Goal: Use online tool/utility: Utilize a website feature to perform a specific function

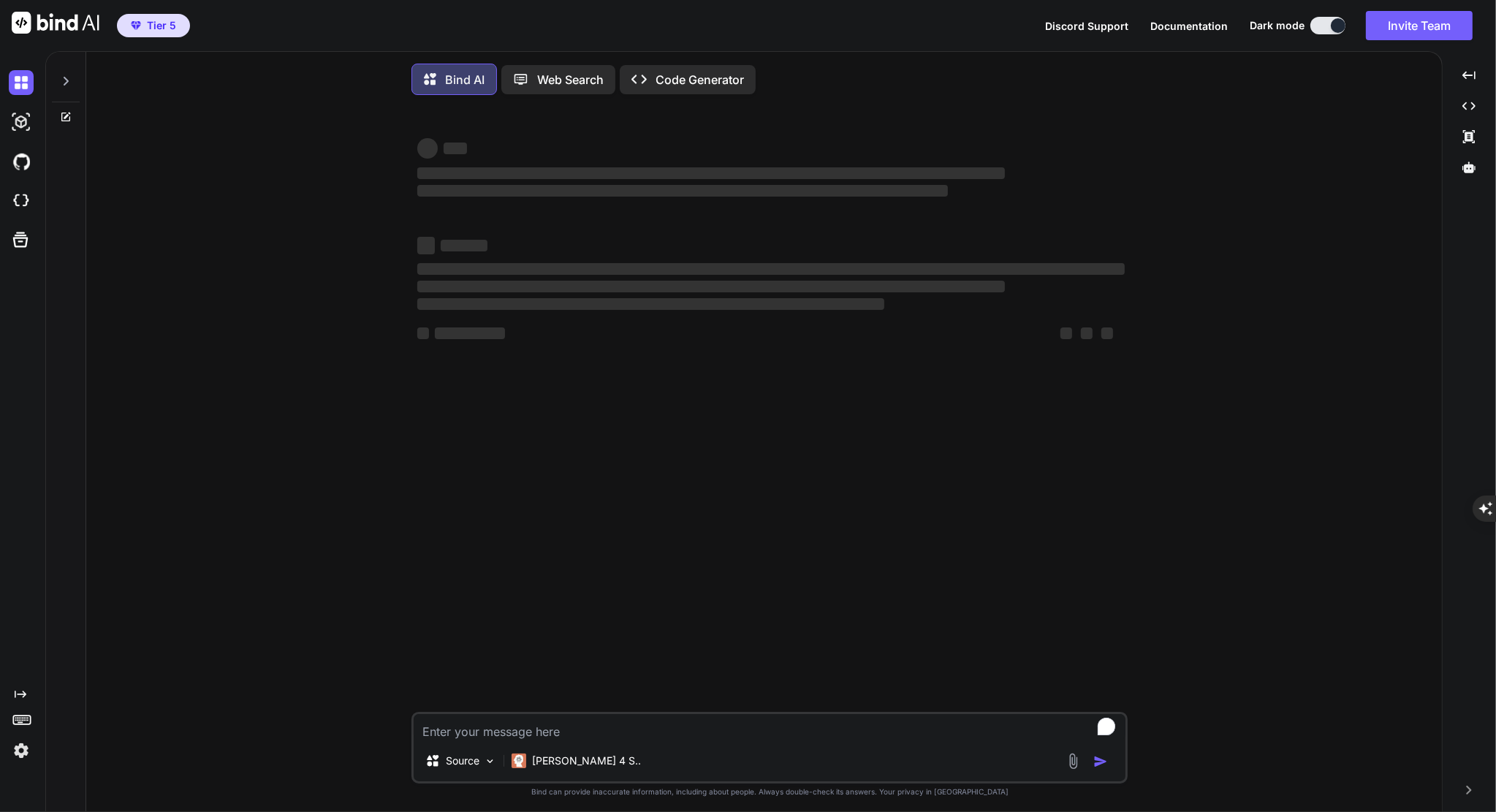
click at [696, 85] on p "Code Generator" at bounding box center [699, 80] width 89 height 18
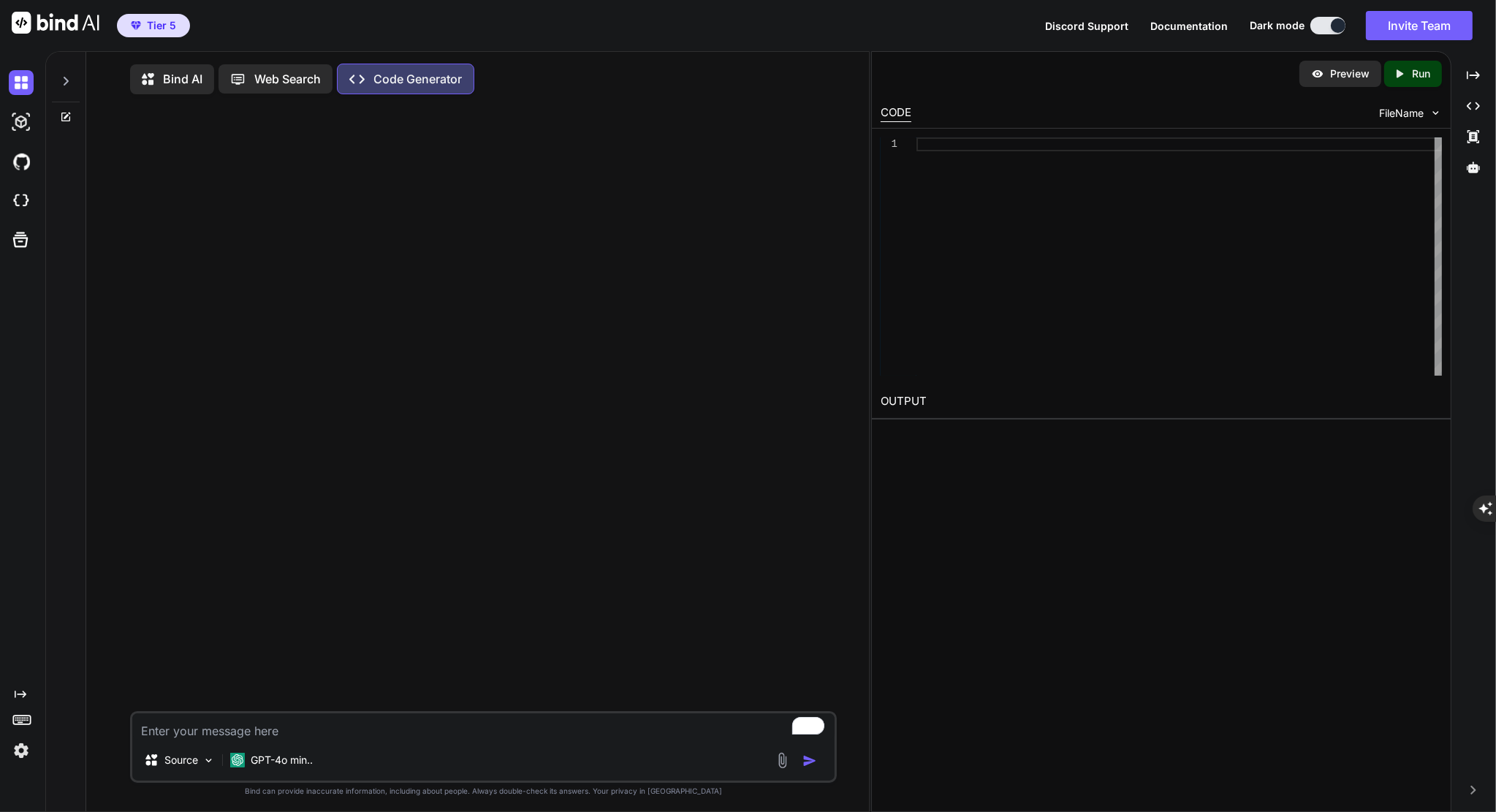
click at [696, 85] on div "Bind AI Web Search Created with Pixso. Code Generator" at bounding box center [459, 79] width 658 height 31
click at [275, 762] on p "GPT-4o min.." at bounding box center [282, 760] width 62 height 15
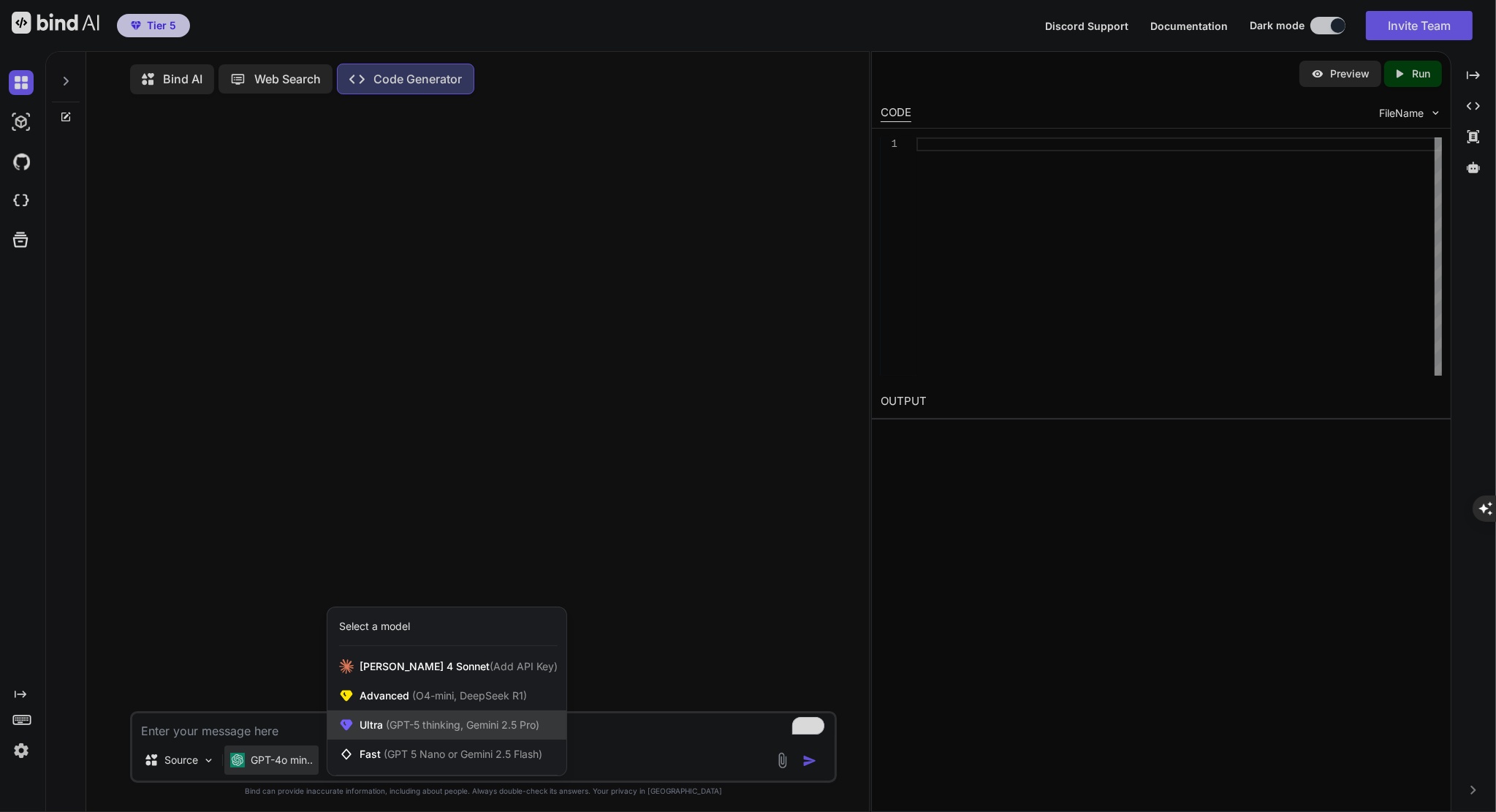
click at [401, 725] on span "(GPT-5 thinking, Gemini 2.5 Pro)" at bounding box center [461, 725] width 157 height 12
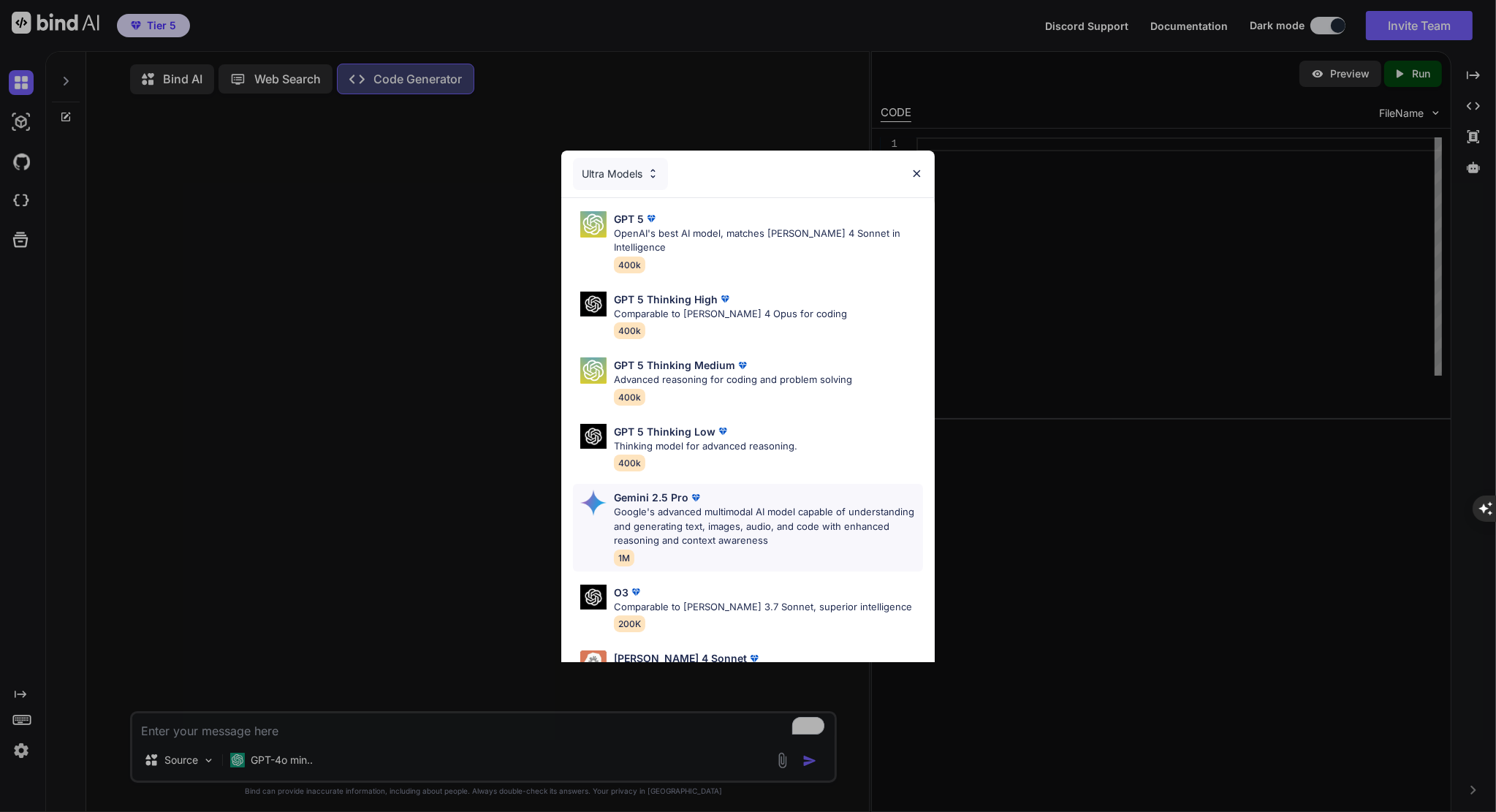
scroll to position [104, 0]
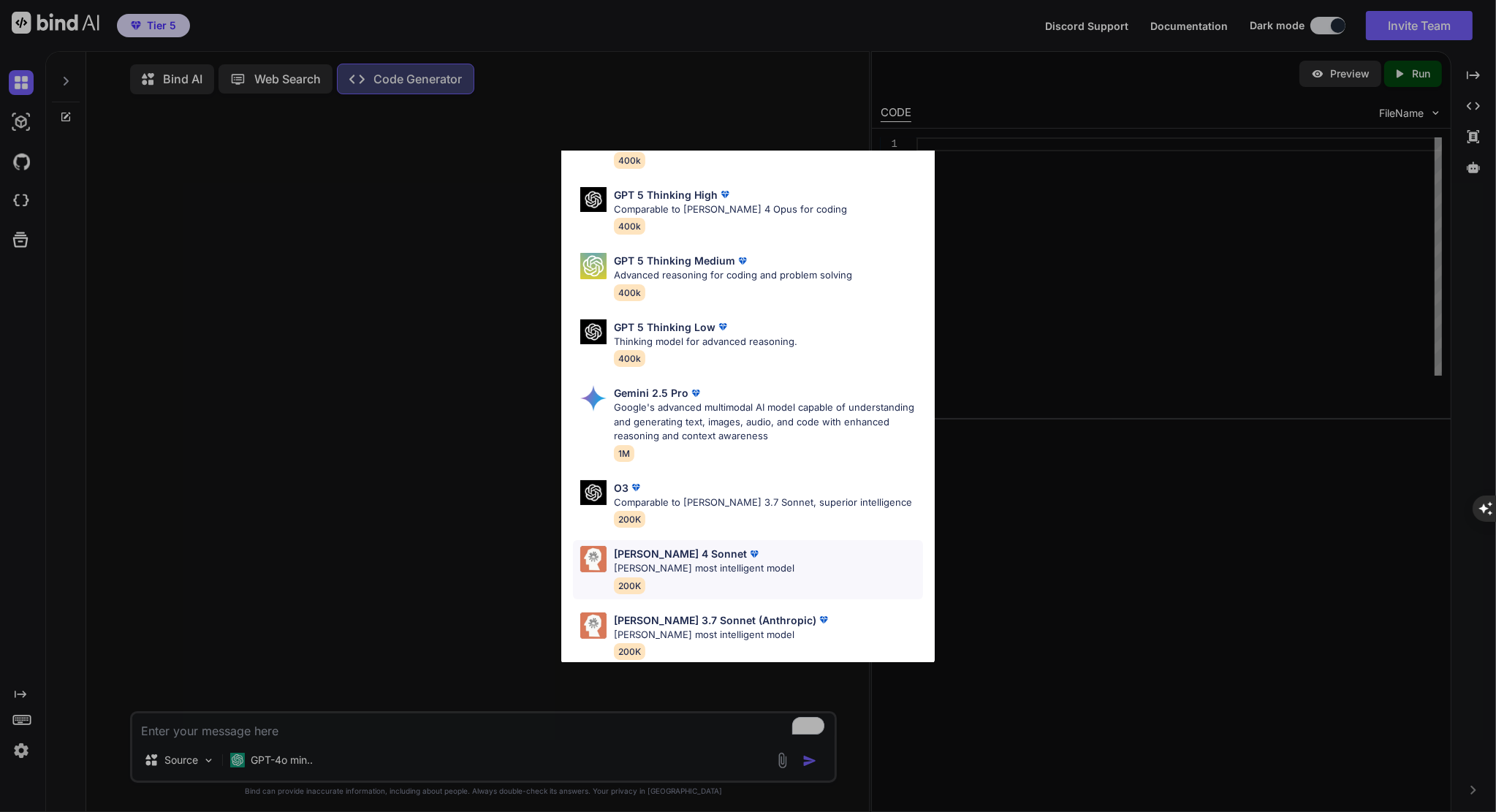
click at [686, 561] on p "[PERSON_NAME] most intelligent model" at bounding box center [704, 568] width 181 height 15
type textarea "x"
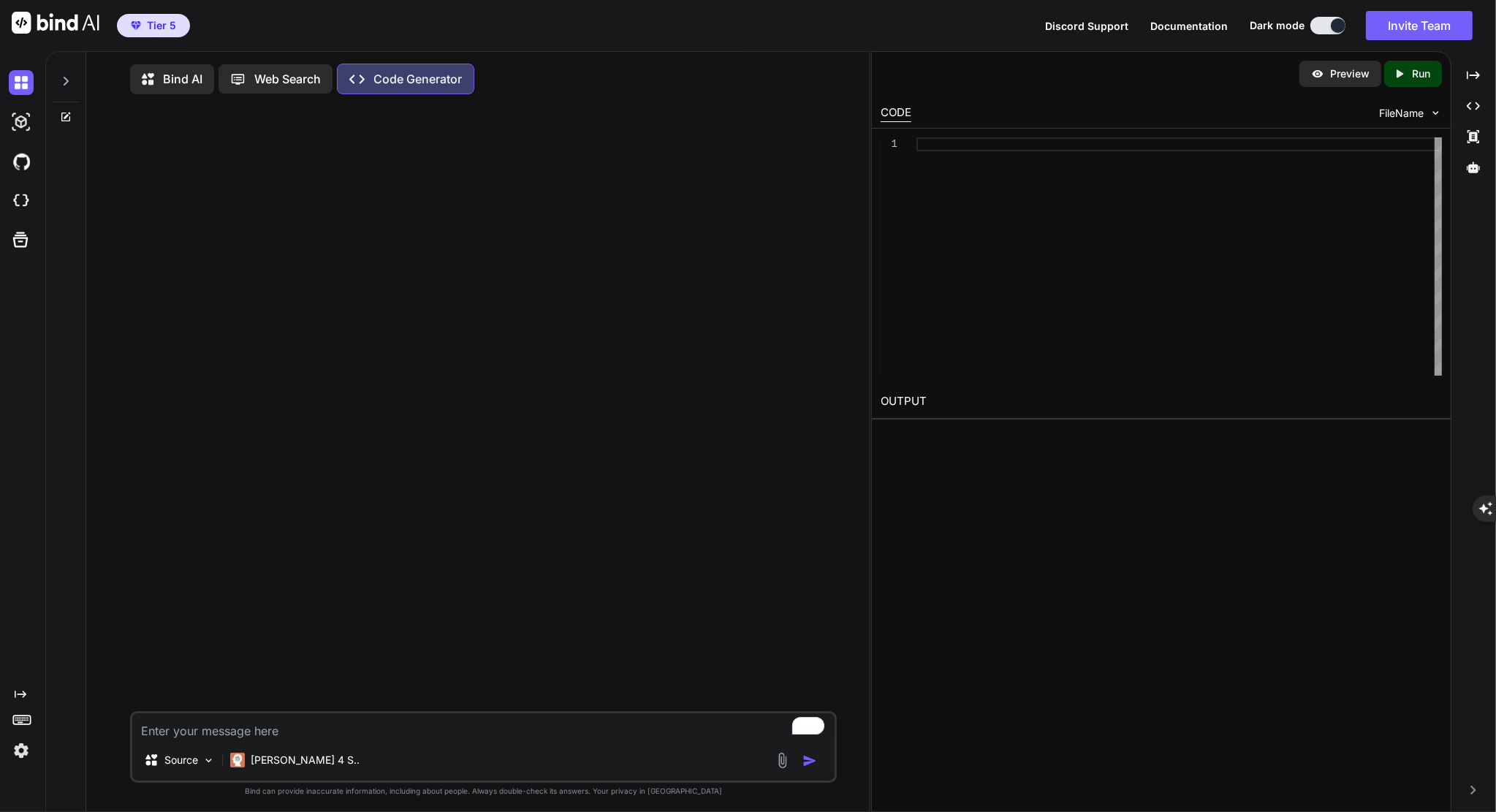
click at [375, 732] on textarea "To enrich screen reader interactions, please activate Accessibility in Grammarl…" at bounding box center [483, 726] width 702 height 26
type textarea "J"
type textarea "x"
type textarea "Jg"
type textarea "x"
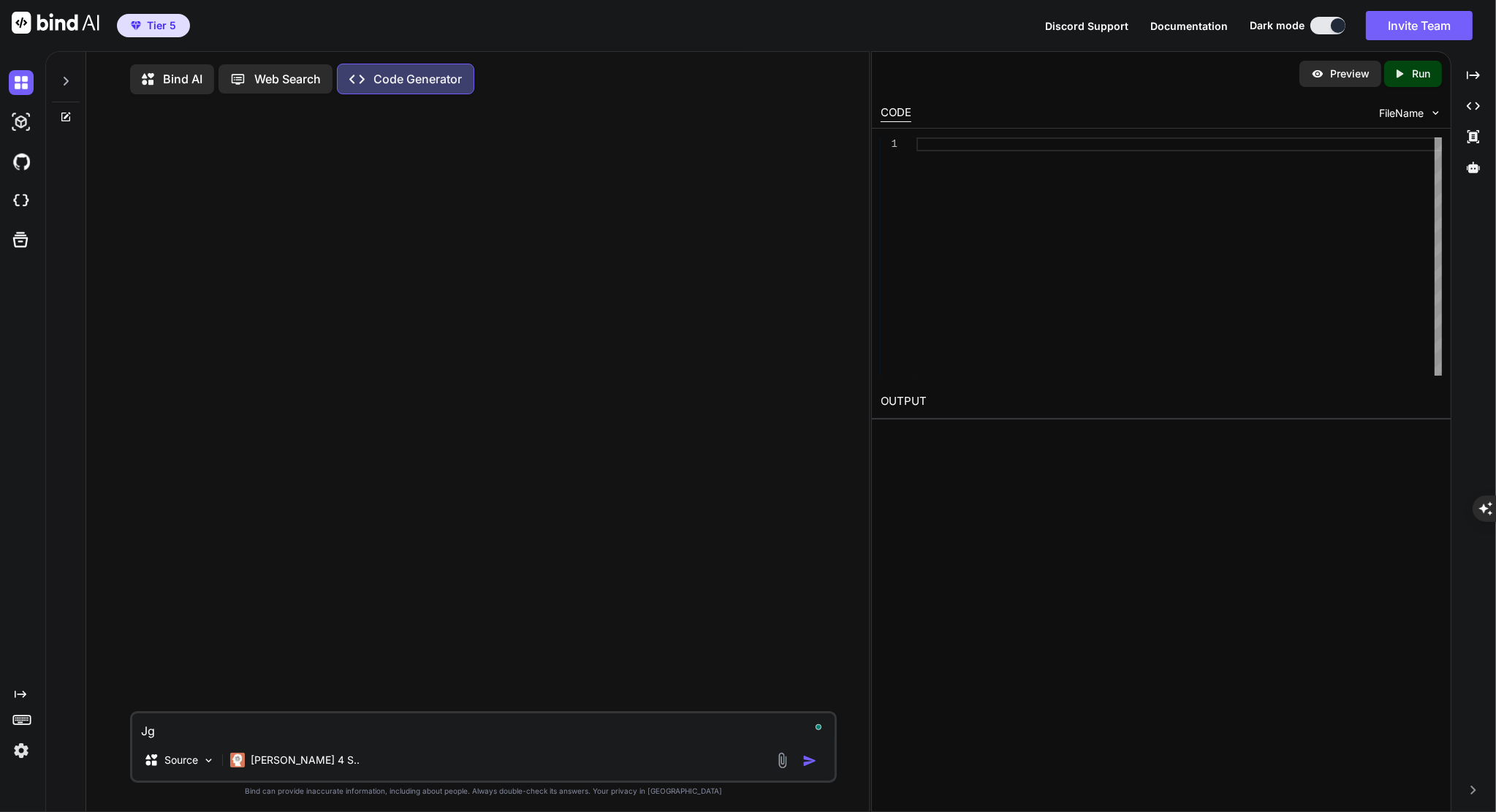
type textarea "J"
type textarea "x"
type textarea "[PERSON_NAME]"
type textarea "x"
type textarea "Jah"
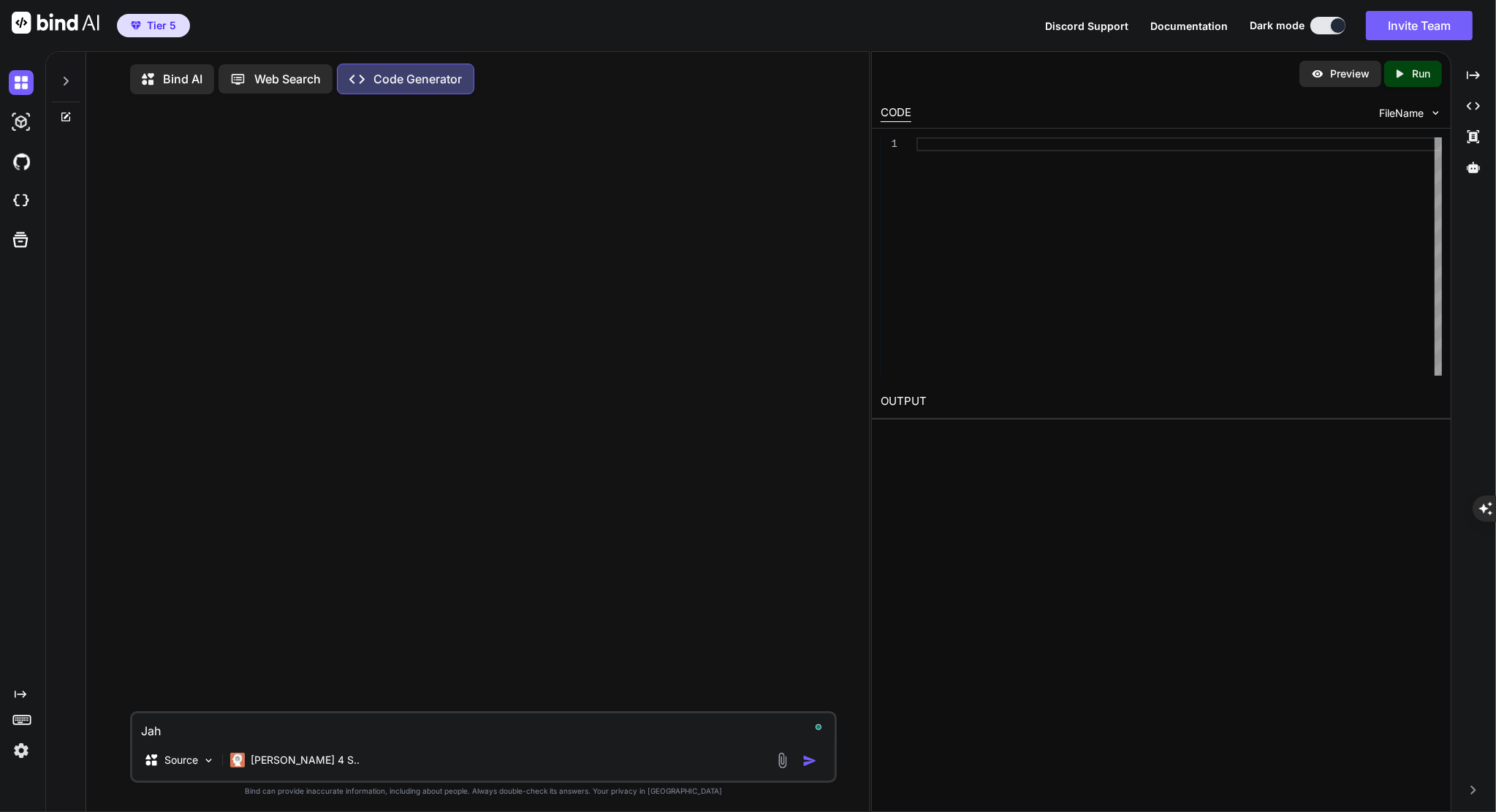
type textarea "x"
type textarea "Jah"
type textarea "x"
type textarea "Jah g"
type textarea "x"
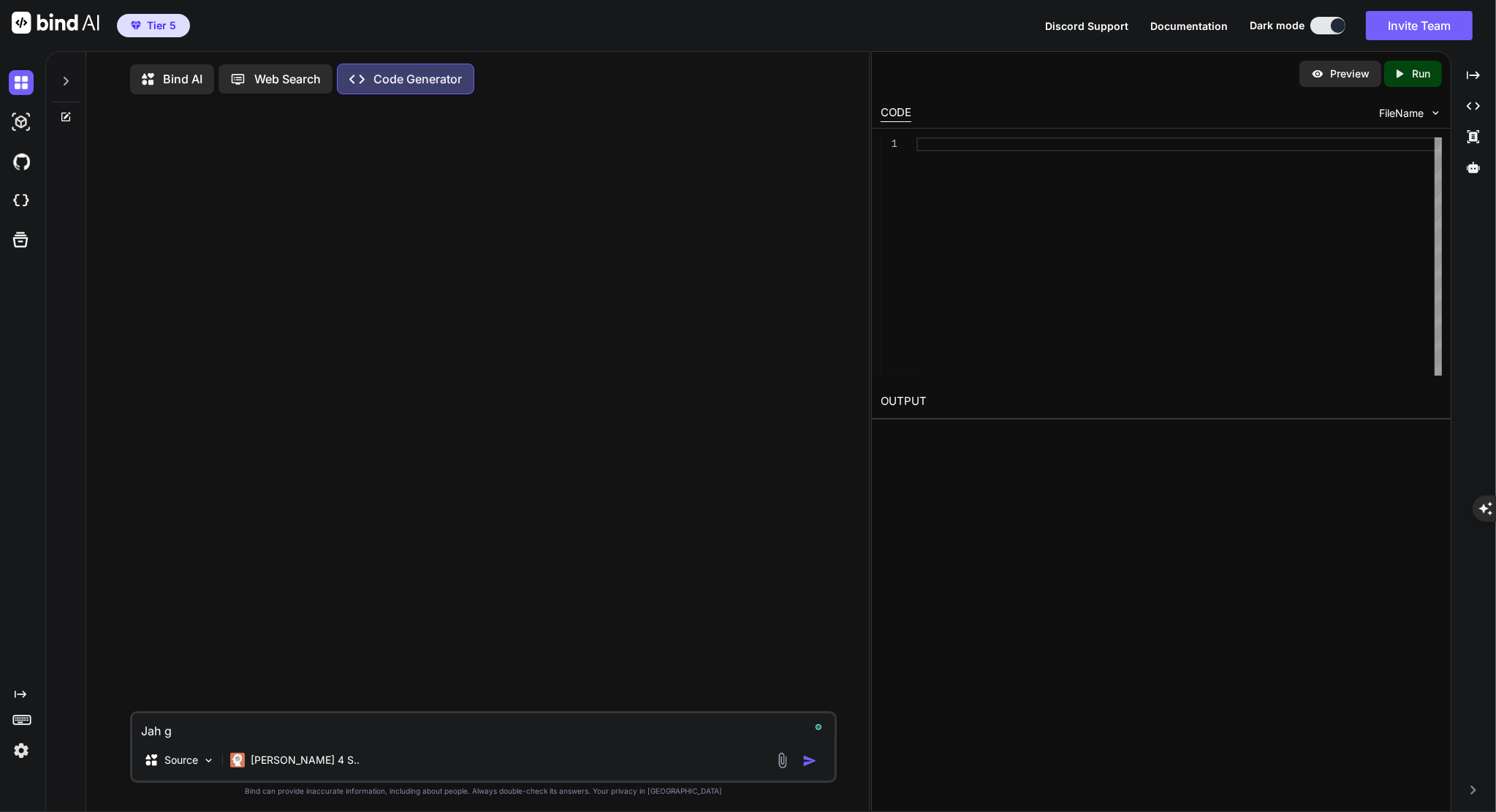
type textarea "Jah ga"
type textarea "x"
type textarea "Jah gar"
type textarea "x"
type textarea "Jah gar"
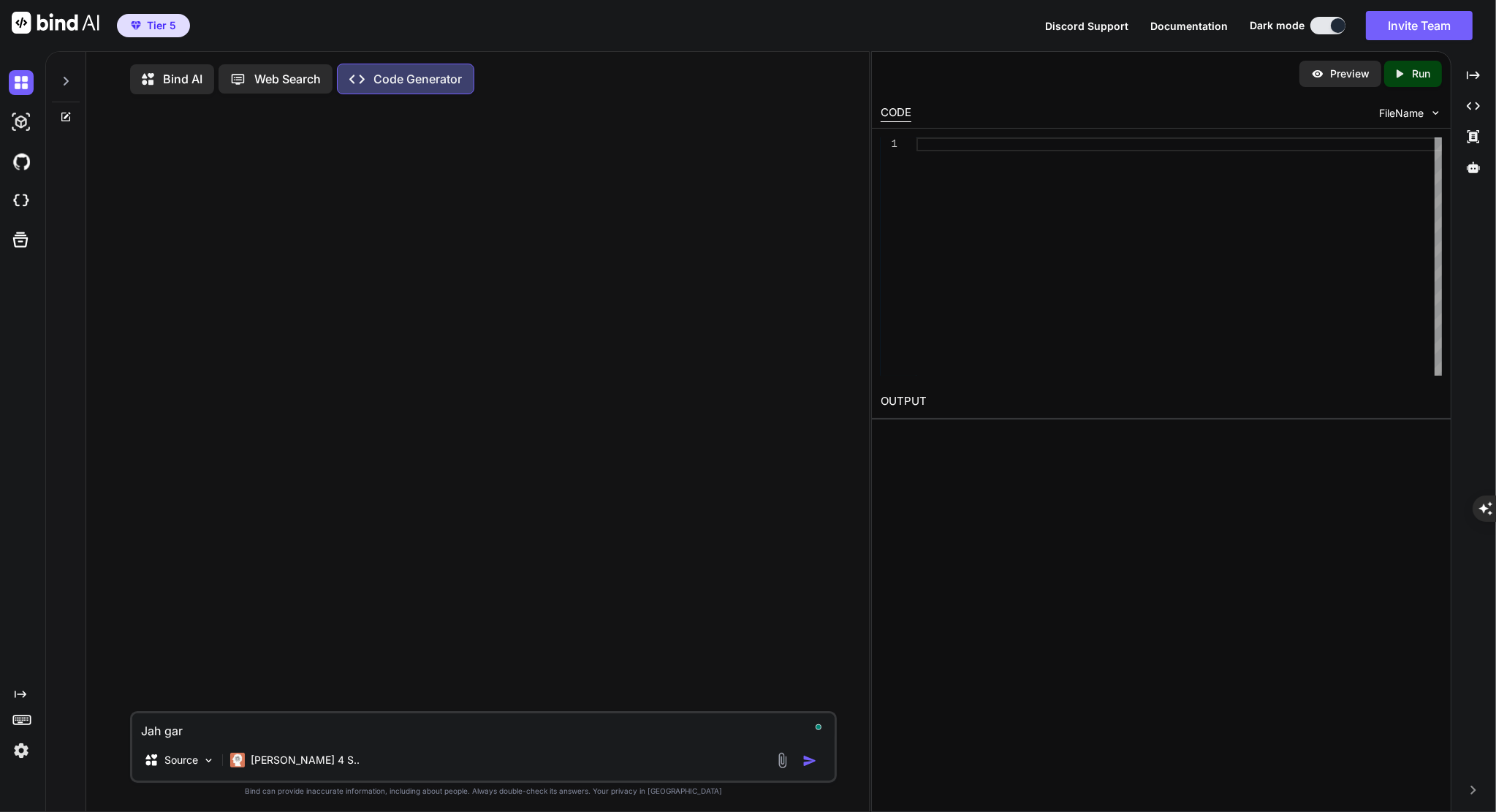
type textarea "x"
type textarea "Jah gar"
type textarea "x"
type textarea "Jah ga"
type textarea "x"
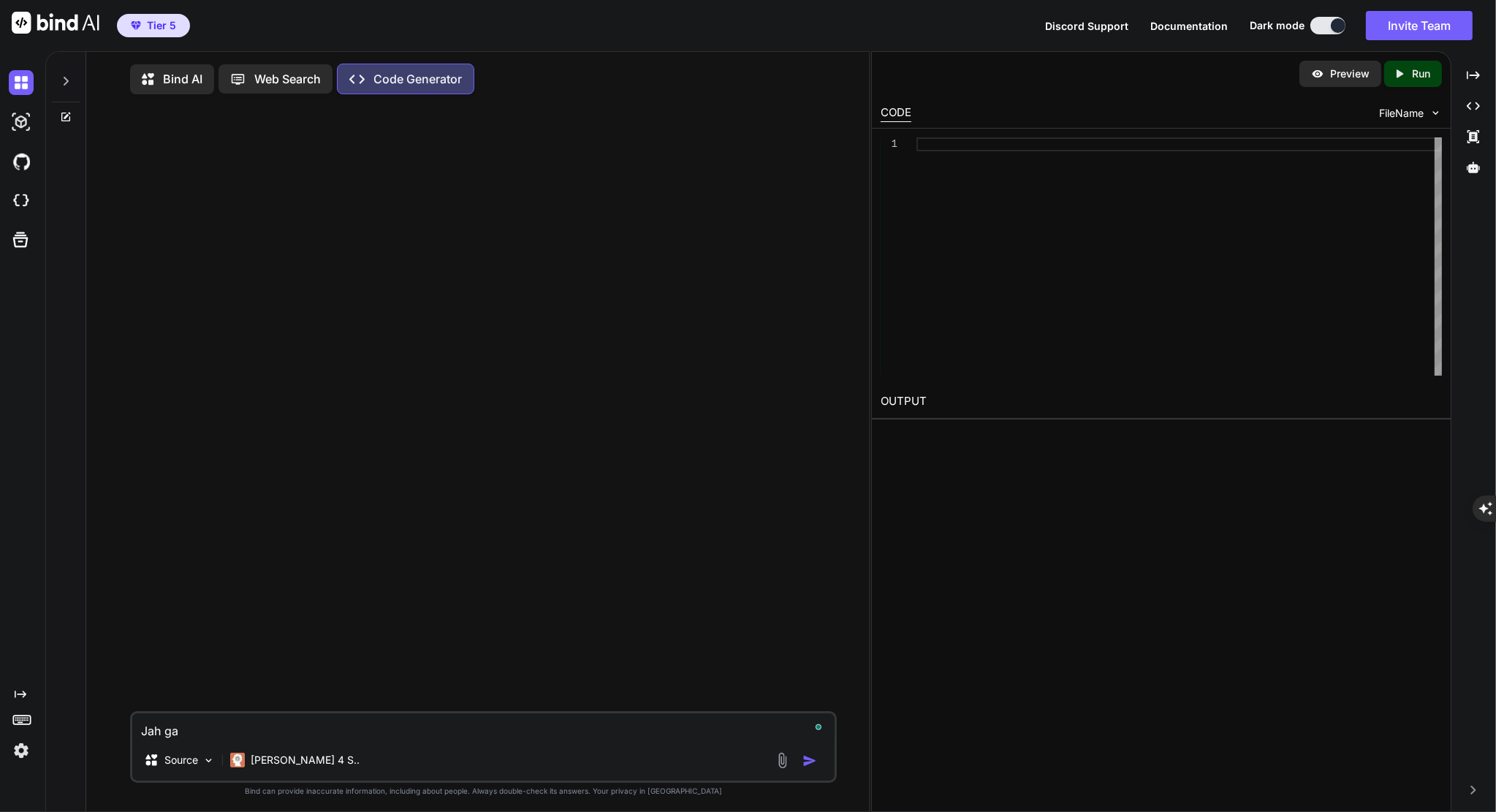
type textarea "Jah g"
type textarea "x"
type textarea "Jah"
type textarea "x"
type textarea "Jah h"
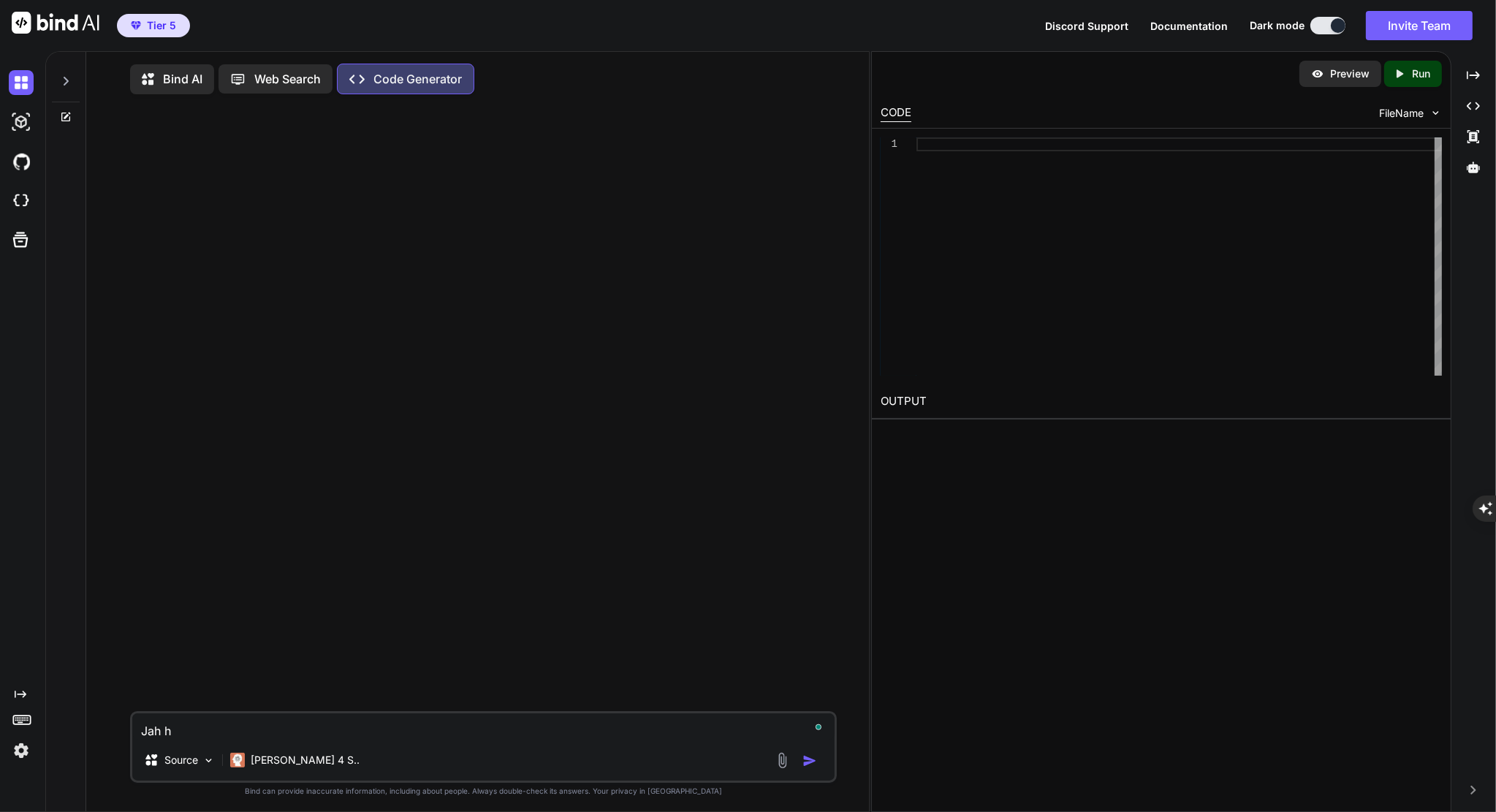
type textarea "x"
type textarea "Jah ha"
type textarea "x"
type textarea "Jah har"
type textarea "x"
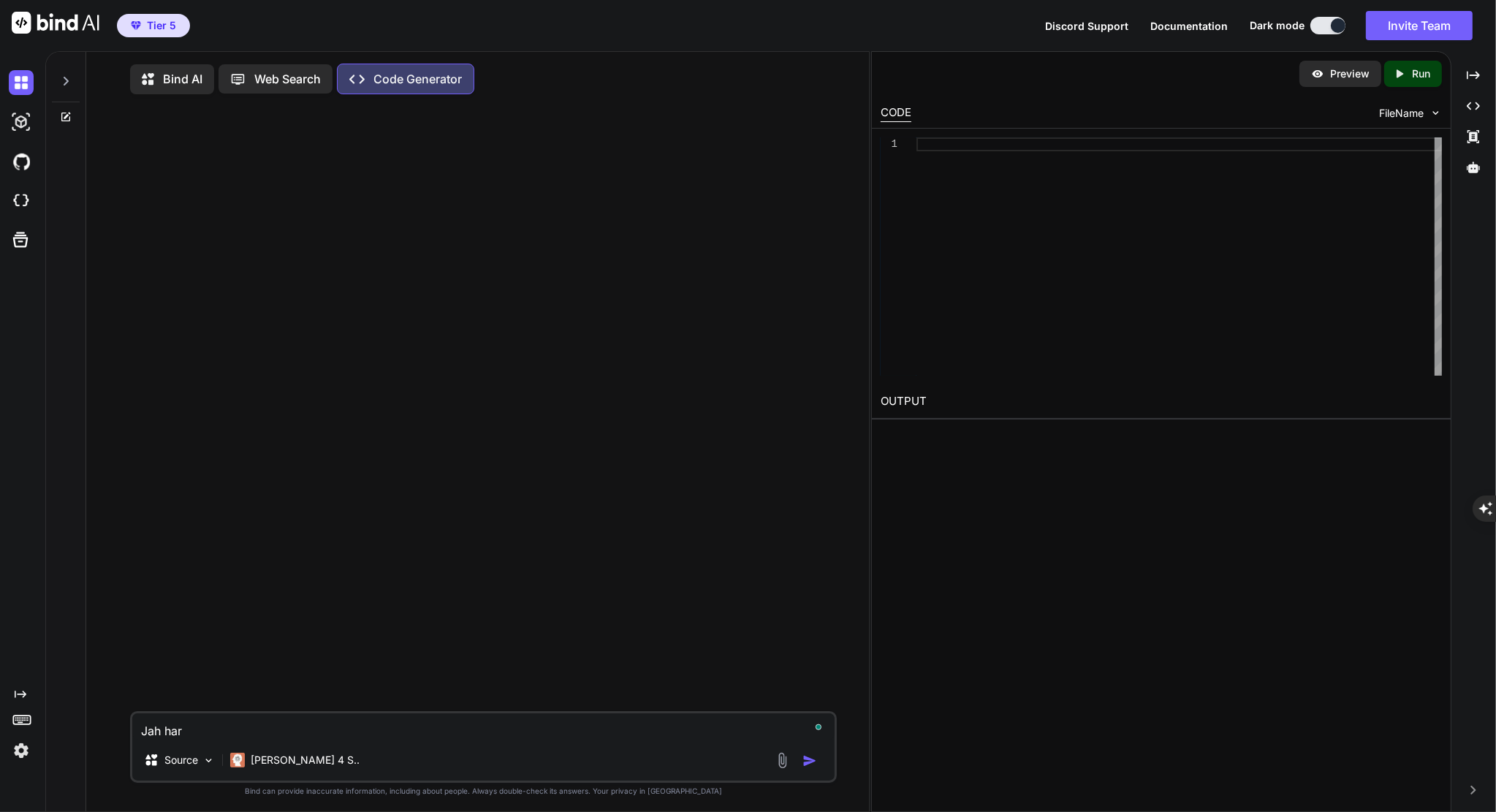
type textarea "Jah har"
type textarea "x"
type textarea "Jah har d"
type textarea "x"
type textarea "Jah har den"
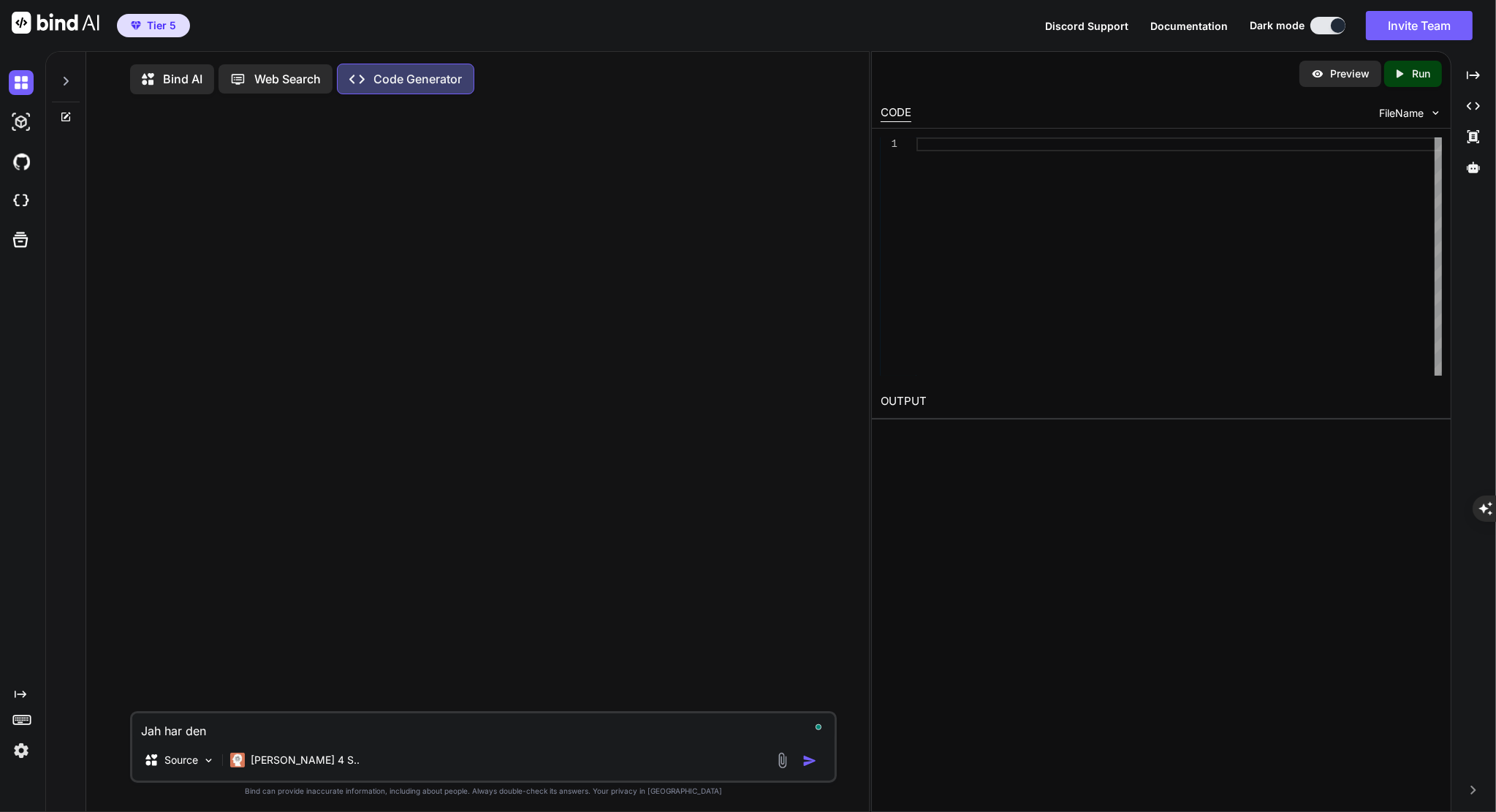
type textarea "x"
type textarea "Jah har denna"
type textarea "x"
type textarea "Jah har denna k"
type textarea "x"
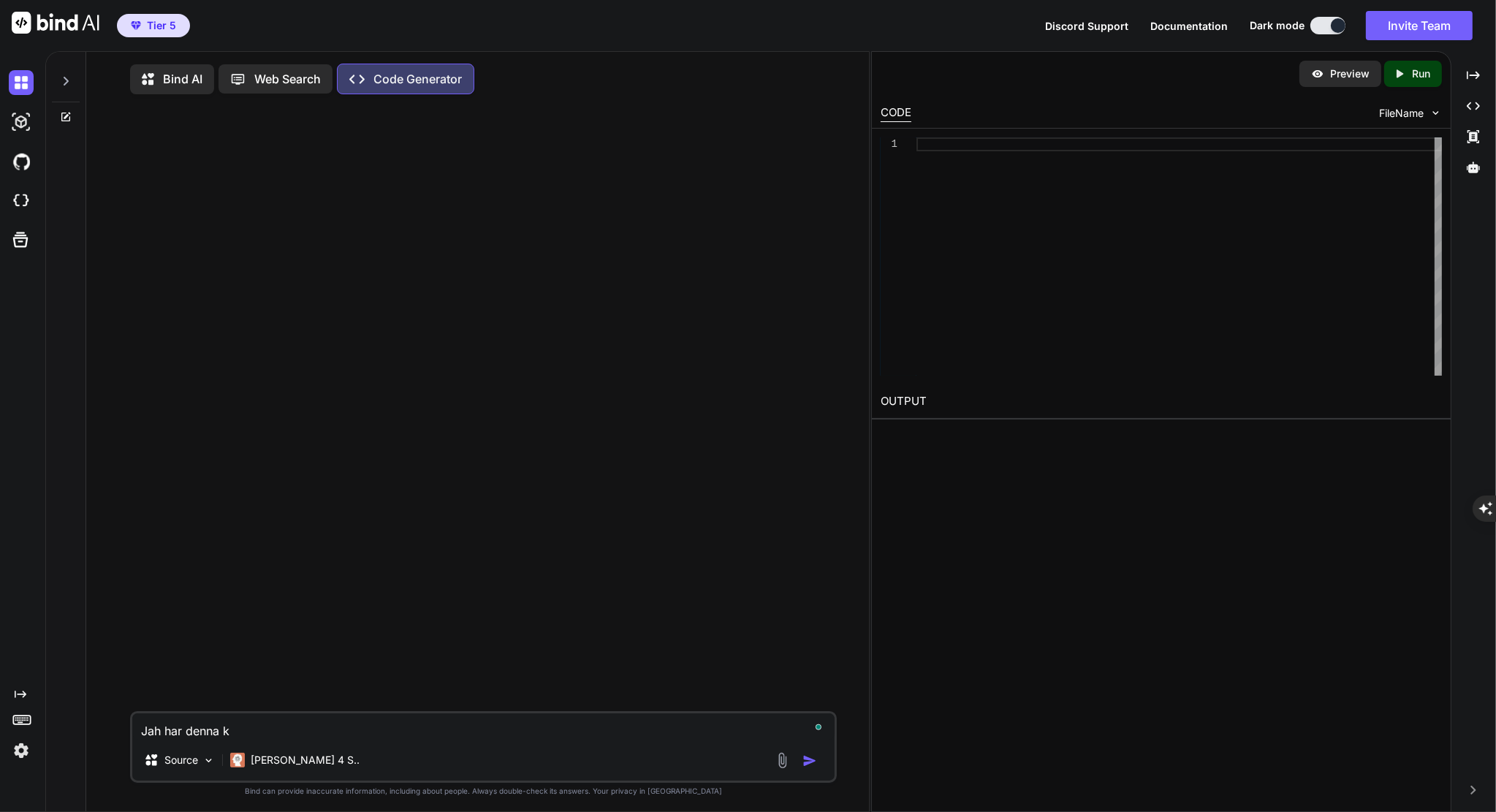
type textarea "Jah har denna ko"
type textarea "x"
type textarea "Jah har denna kod"
type textarea "x"
type textarea "Jah har denna kod"
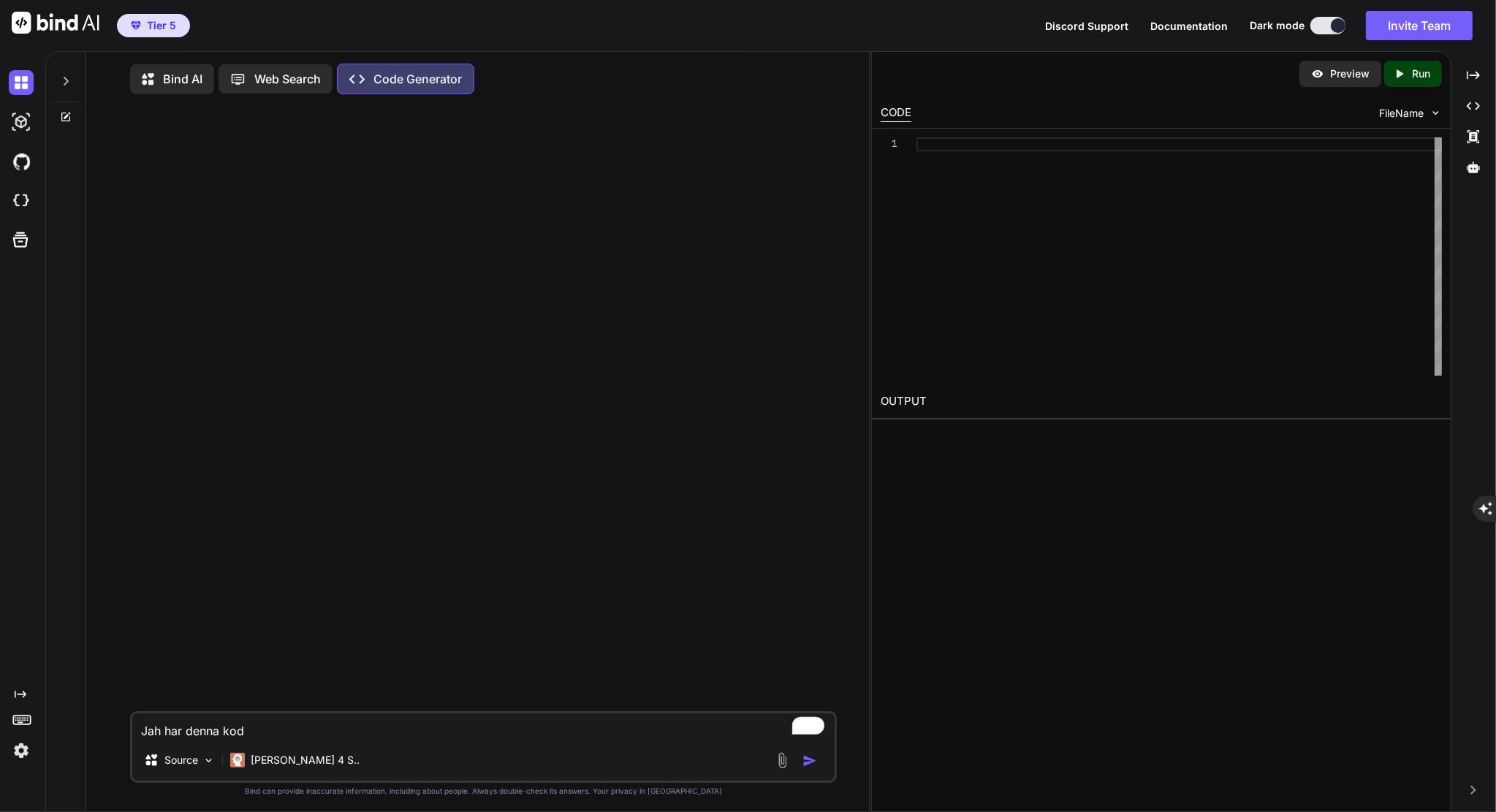
type textarea "x"
type textarea "Jah har denna kod -"
type textarea "x"
type textarea "Jah har denna kod - s"
type textarea "x"
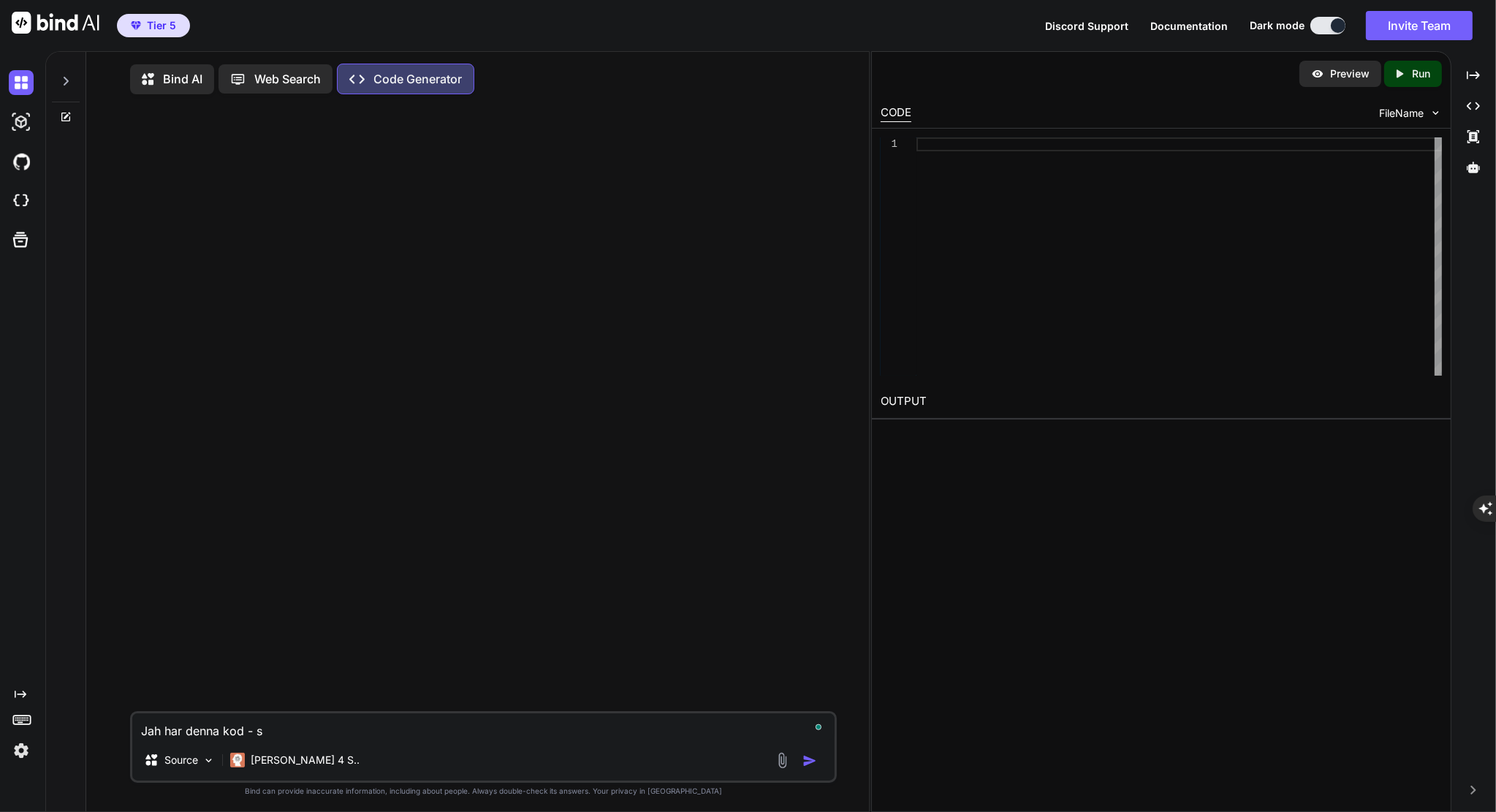
type textarea "Jah har denna kod - sk"
type textarea "x"
type textarea "Jah har denna kod - sku"
type textarea "x"
type textarea "Jah har denna kod - skul"
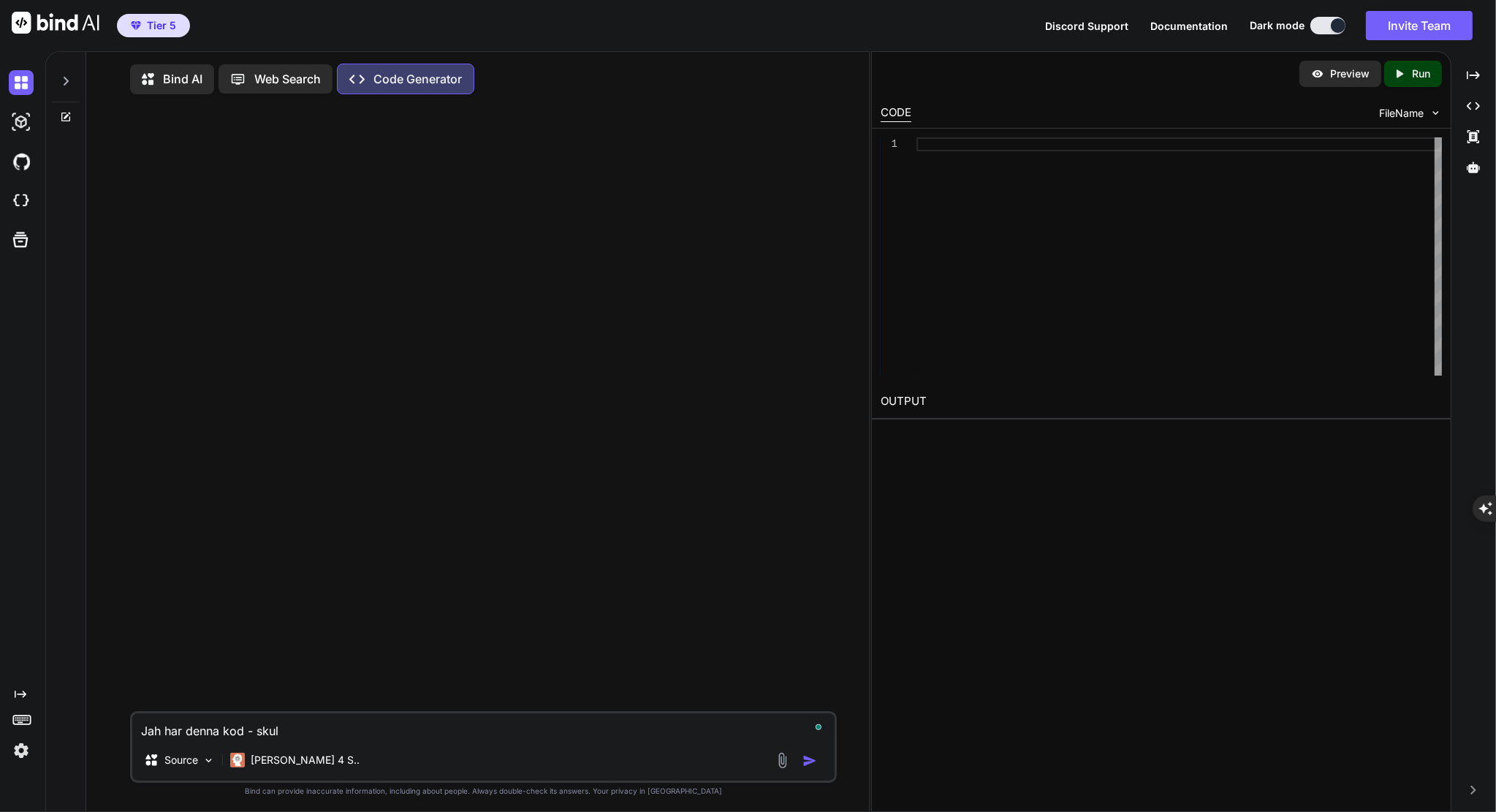
type textarea "x"
type textarea "Jah har denna kod - skull"
type textarea "x"
type textarea "Jah har denna kod - skulle"
type textarea "x"
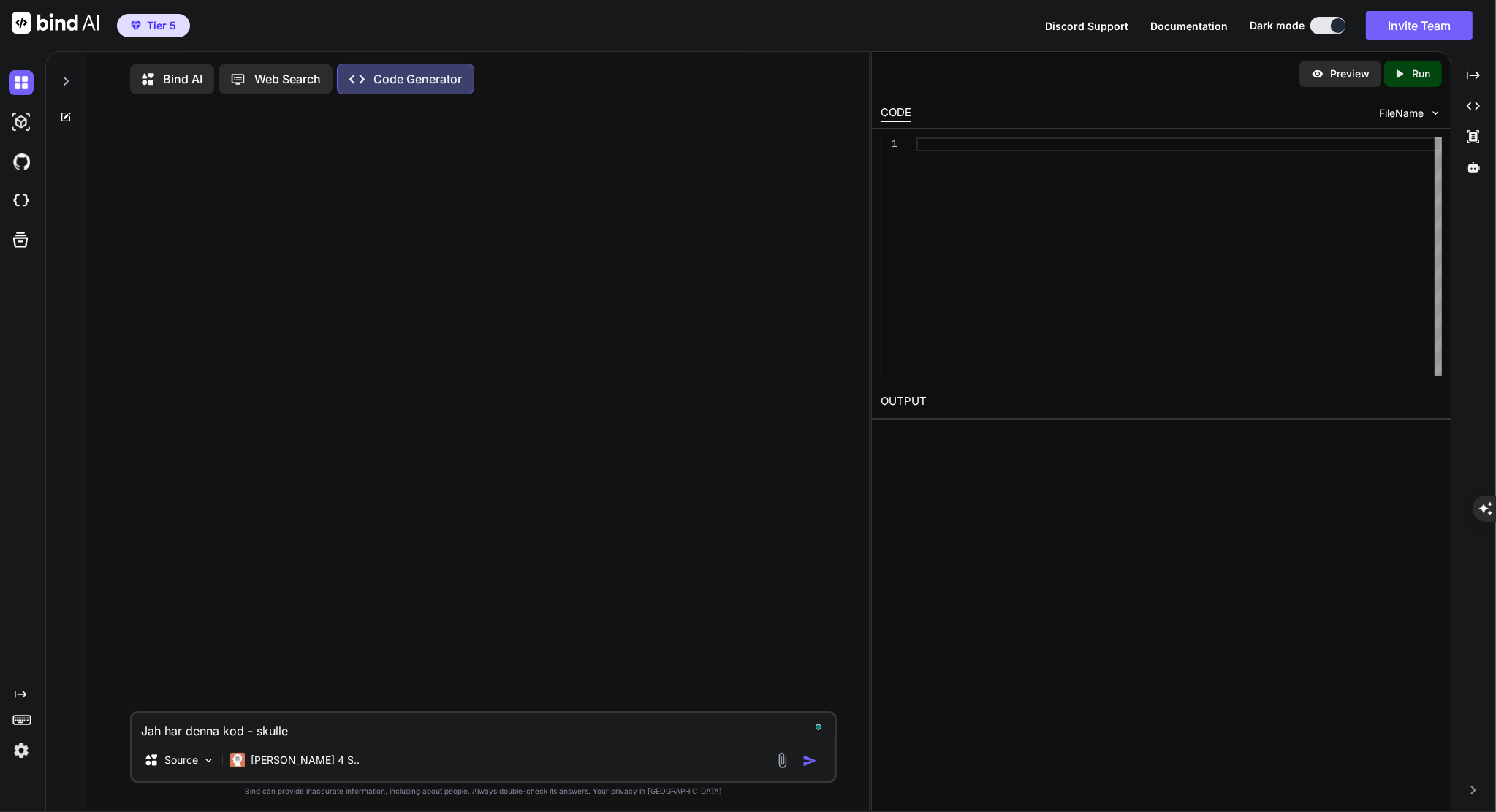
type textarea "Jah har denna kod - skulle"
type textarea "x"
type textarea "Jah har denna kod - skulle m"
type textarea "x"
type textarea "Jah har denna kod - skulle ma"
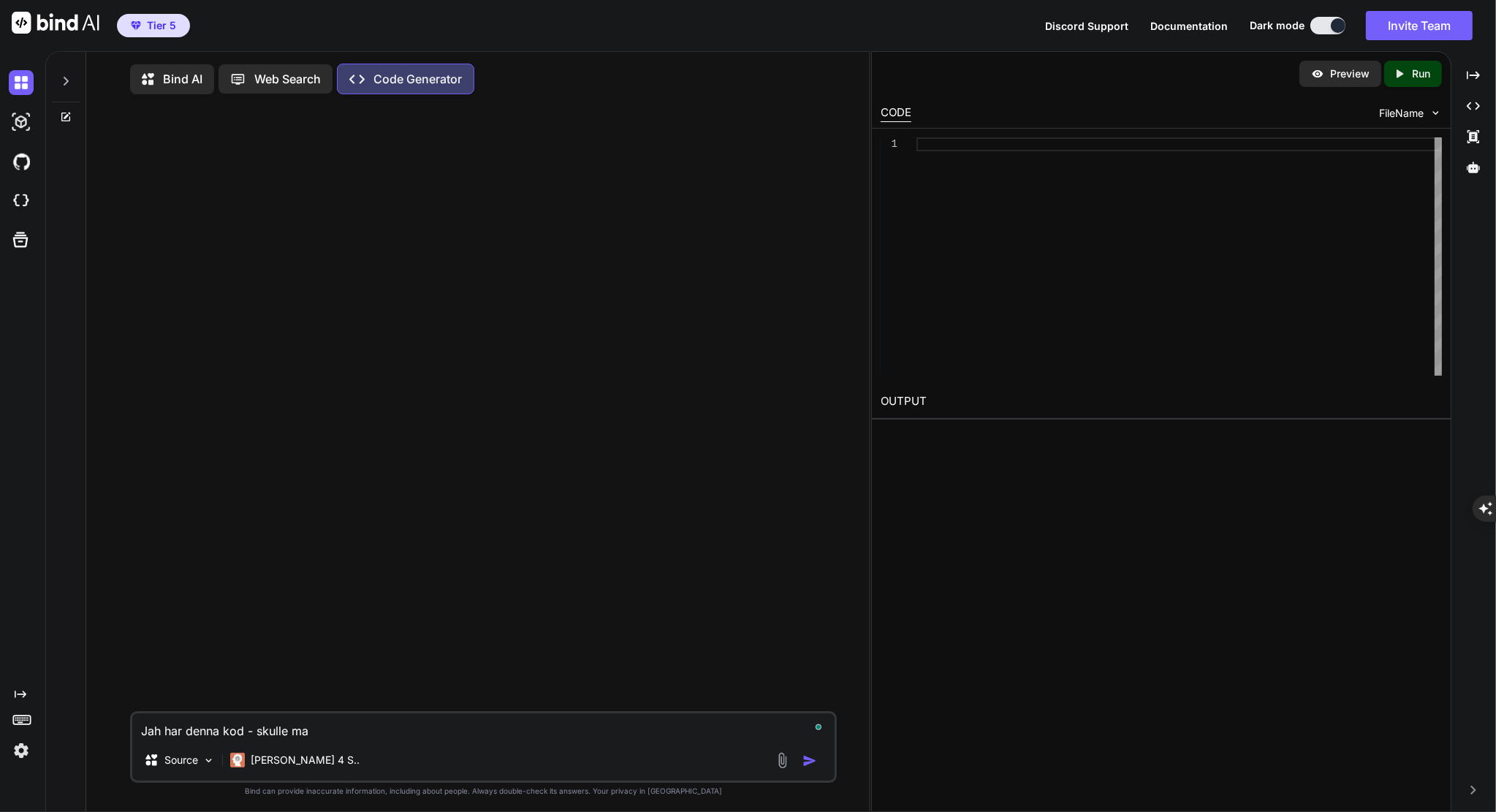
type textarea "x"
type textarea "Jah har denna kod - skulle man"
type textarea "x"
type textarea "Jah har denna kod - skulle man"
type textarea "x"
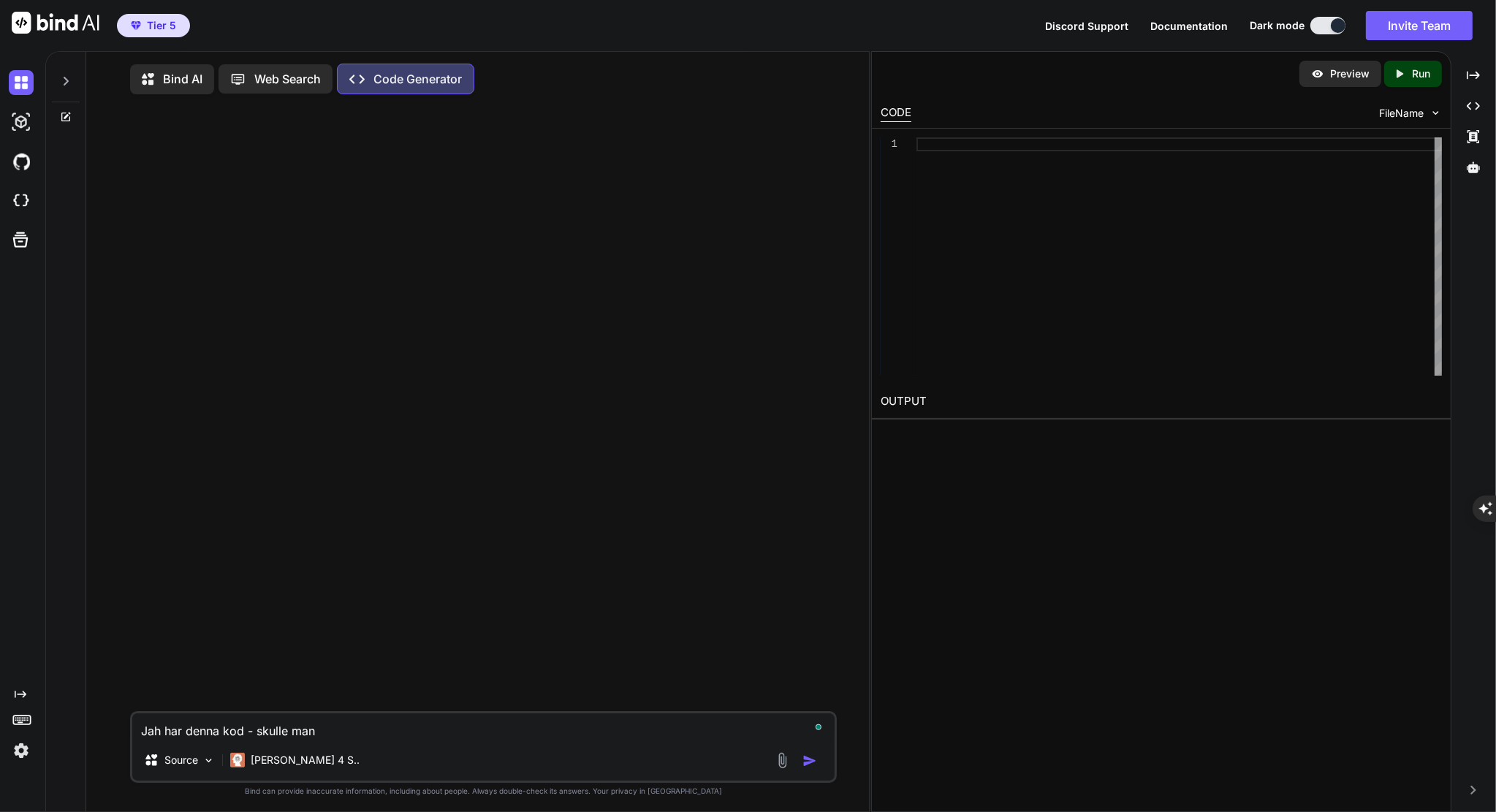
type textarea "Jah har denna kod - skulle man k"
type textarea "x"
type textarea "Jah har denna kod - skulle man ku"
type textarea "x"
type textarea "Jah har denna kod - skulle man kun"
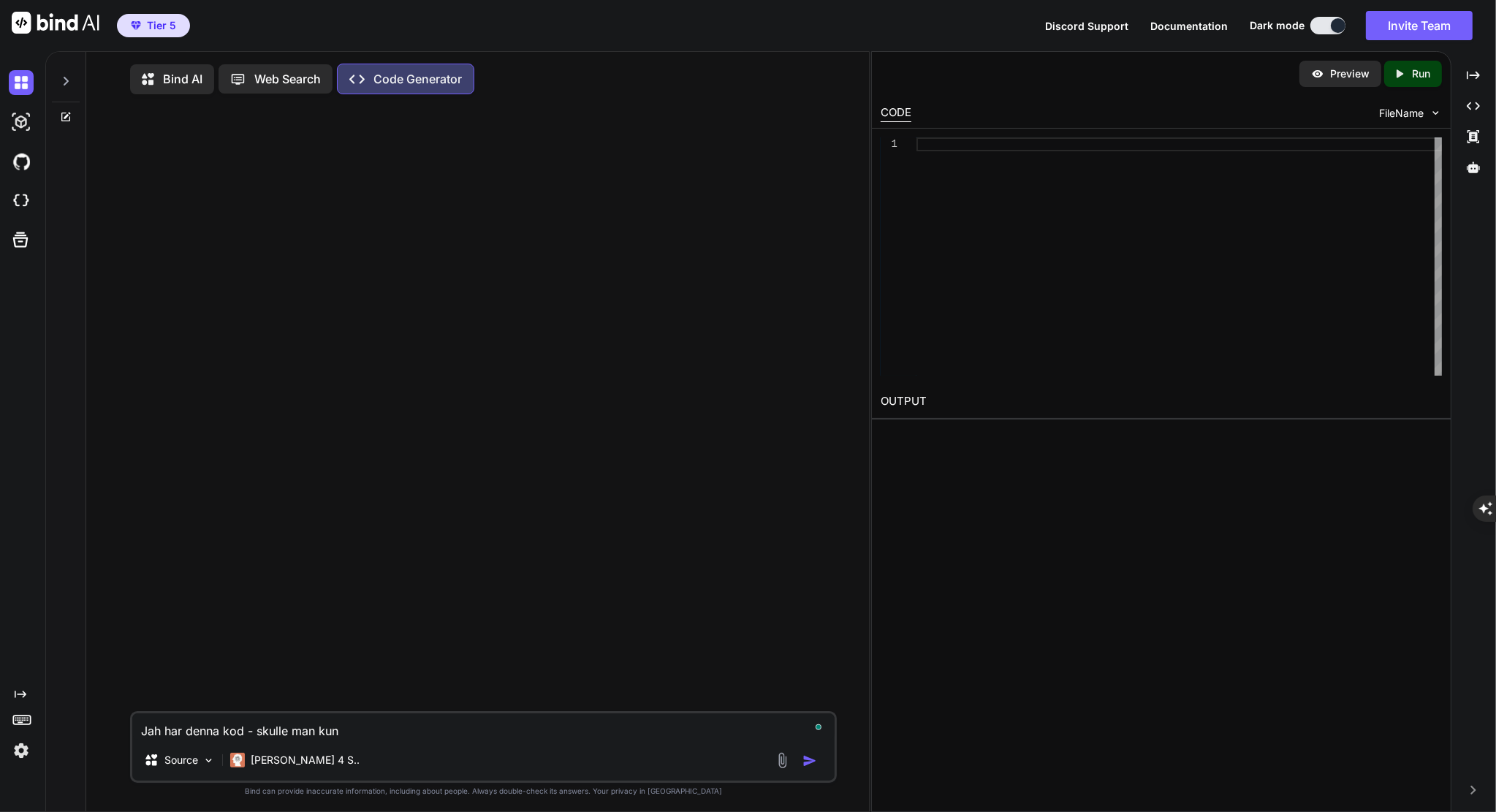
type textarea "x"
type textarea "Jah har denna kod - skulle man kuna"
type textarea "x"
type textarea "Jah har denna kod - skulle man kuna"
type textarea "x"
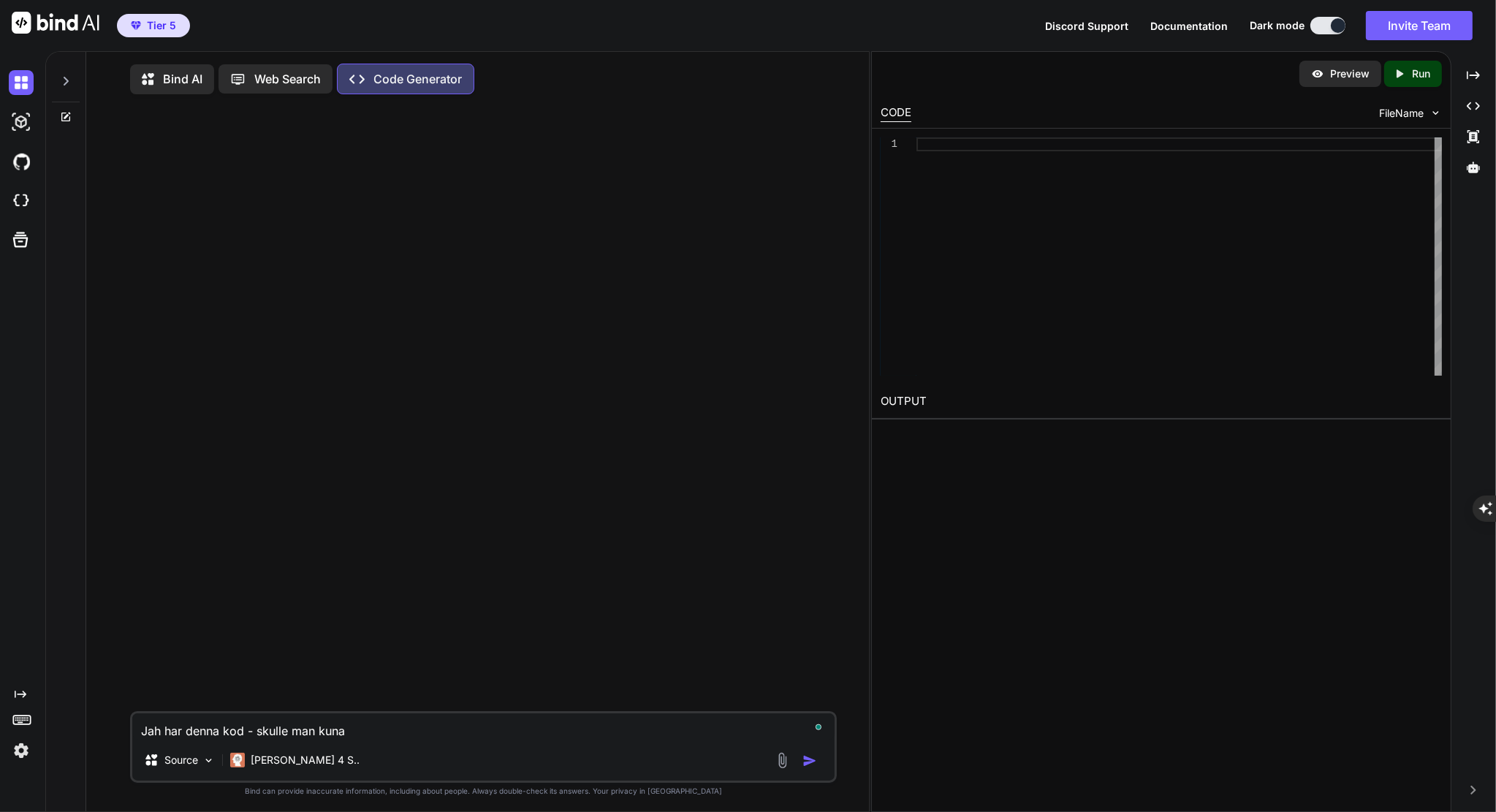
type textarea "Jah har denna kod - skulle man kuna b"
type textarea "x"
type textarea "Jah har denna kod - skulle man kuna by"
type textarea "x"
type textarea "Jah har denna kod - skulle man kuna byg"
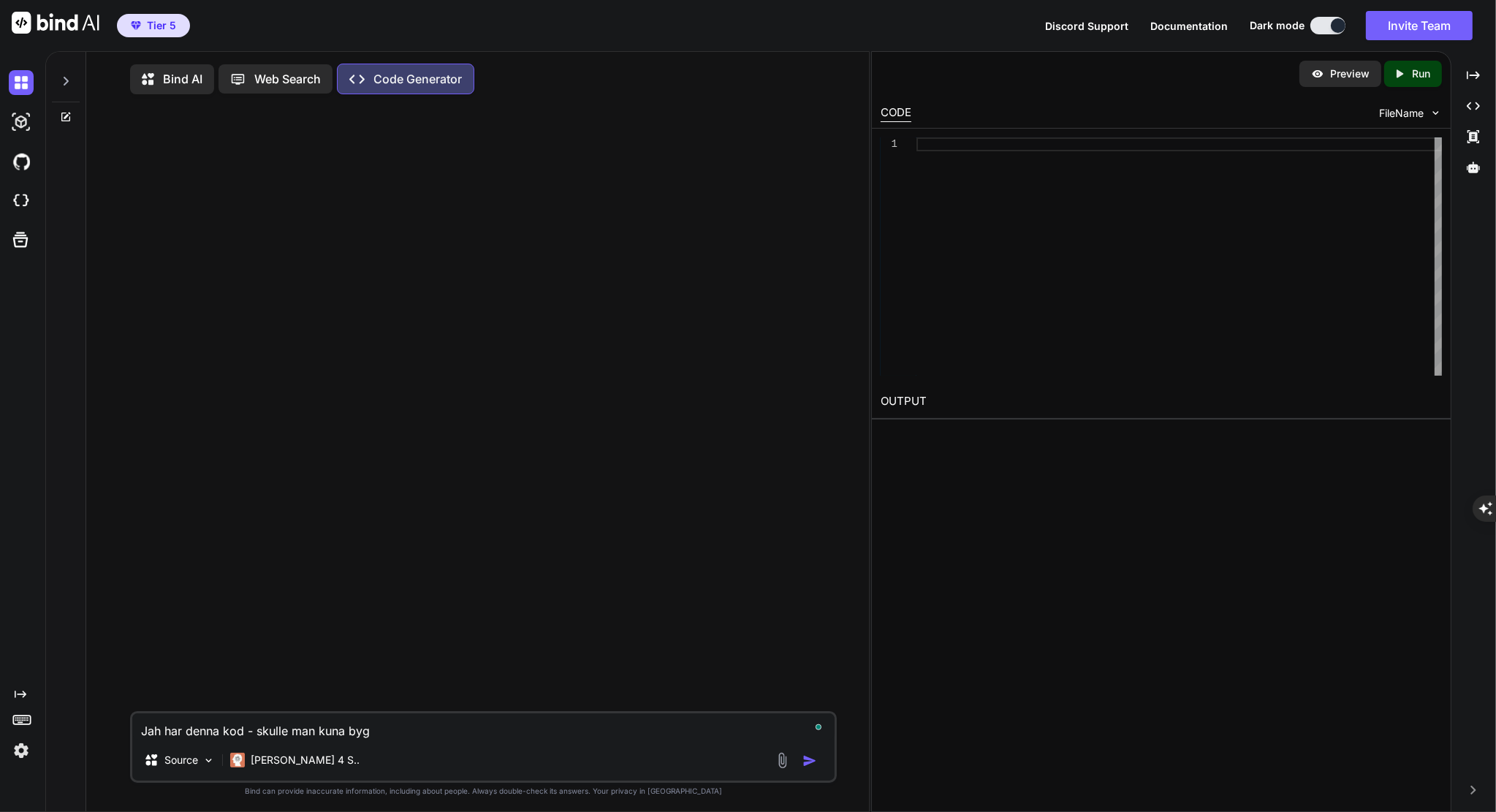
type textarea "x"
type textarea "Jah har denna kod - skulle man kuna bygg"
type textarea "x"
type textarea "Jah har denna kod - skulle man kuna bygga"
type textarea "x"
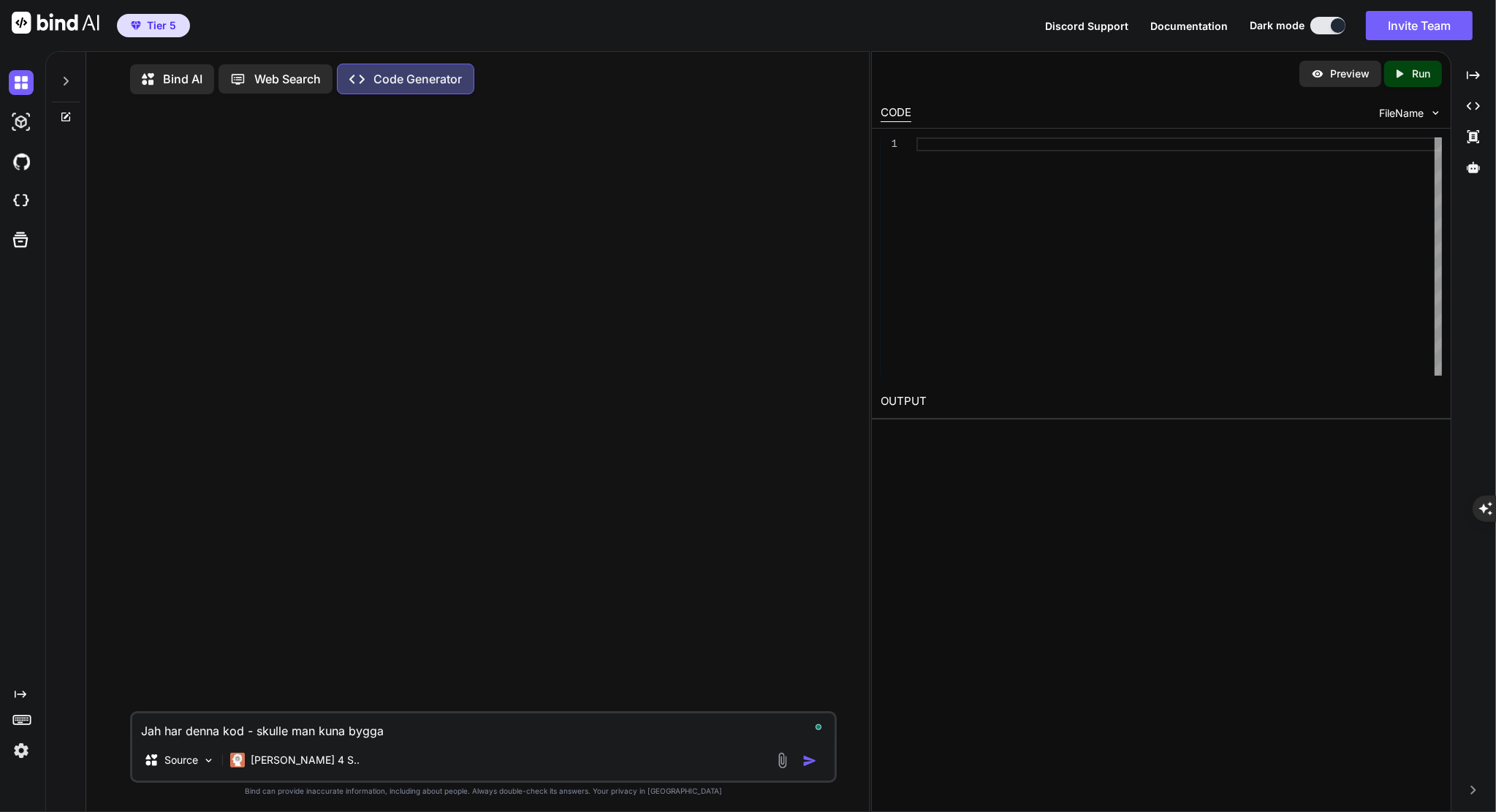
type textarea "Jah har denna kod - skulle man kuna bygga"
type textarea "x"
type textarea "Jah har denna kod - skulle man kuna bygga e"
type textarea "x"
type textarea "Jah har denna kod - skulle man kuna bygga en"
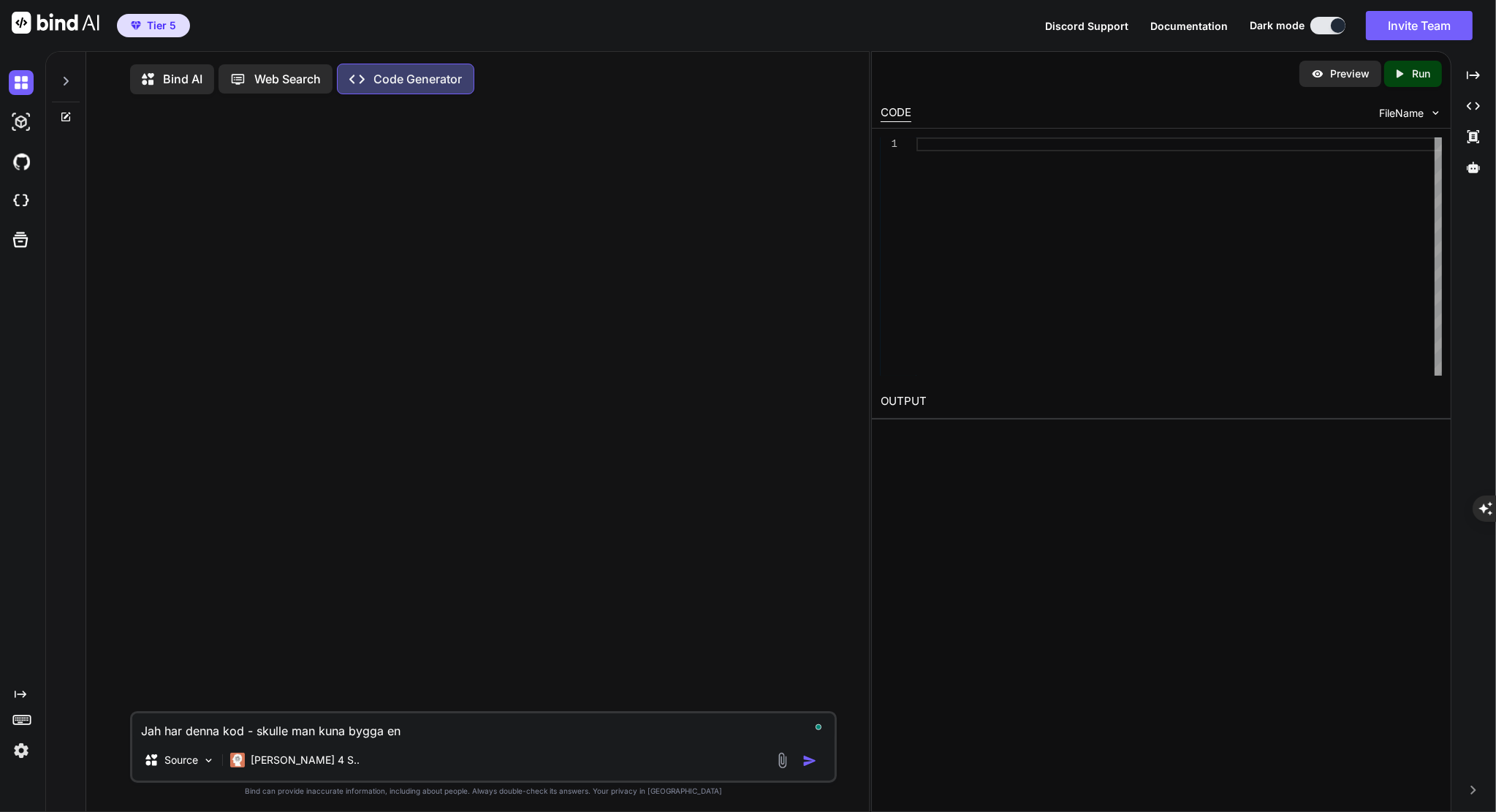
type textarea "x"
type textarea "Jah har denna kod - skulle man kuna bygga en"
type textarea "x"
type textarea "Jah har denna kod - skulle man kuna bygga en f"
type textarea "x"
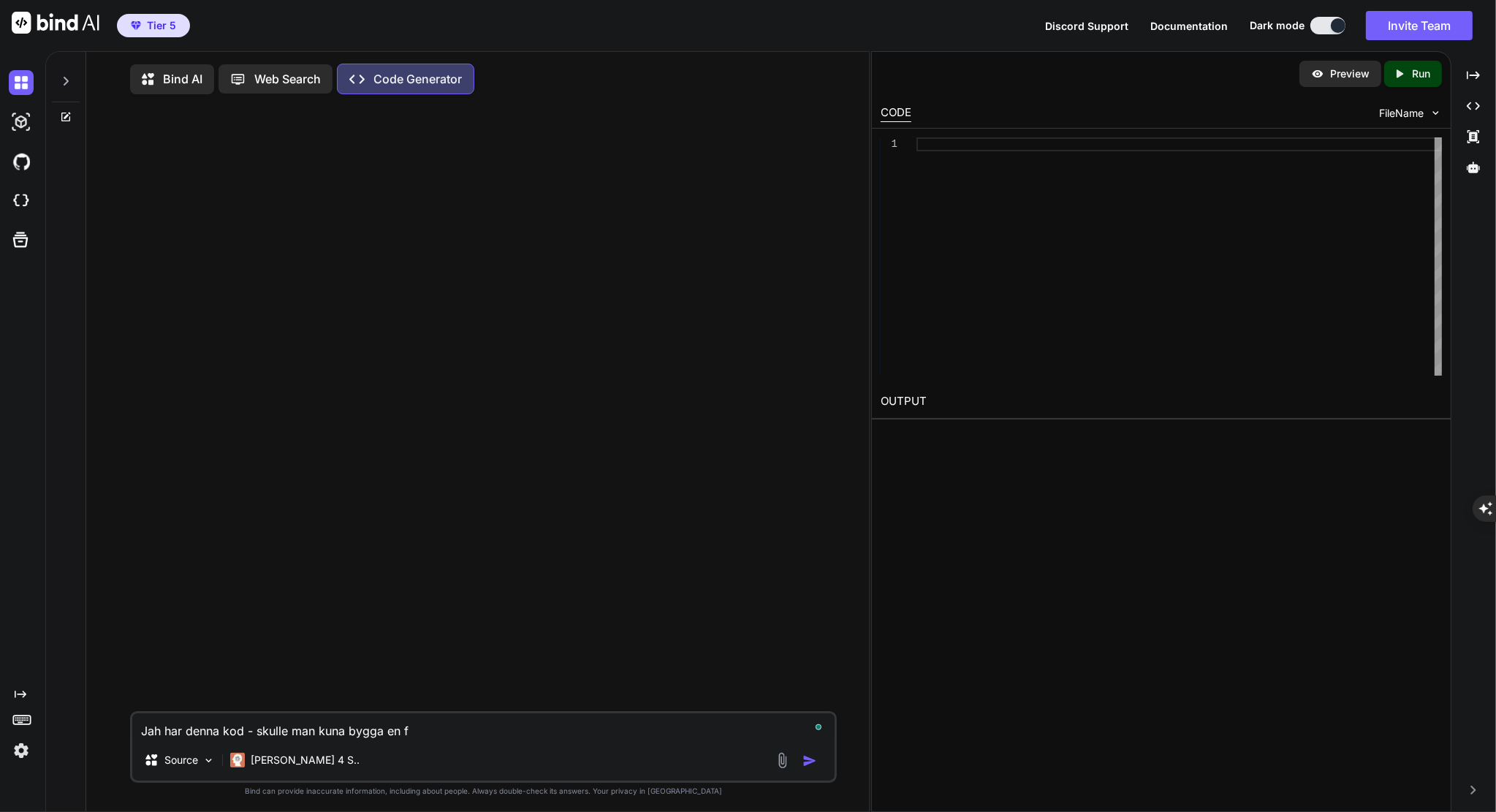
type textarea "Jah har denna kod - skulle man kuna bygga en fu"
type textarea "x"
type textarea "Jah har denna kod - skulle man kuna bygga en fun"
type textarea "x"
type textarea "Jah har denna kod - skulle man kuna bygga en funk"
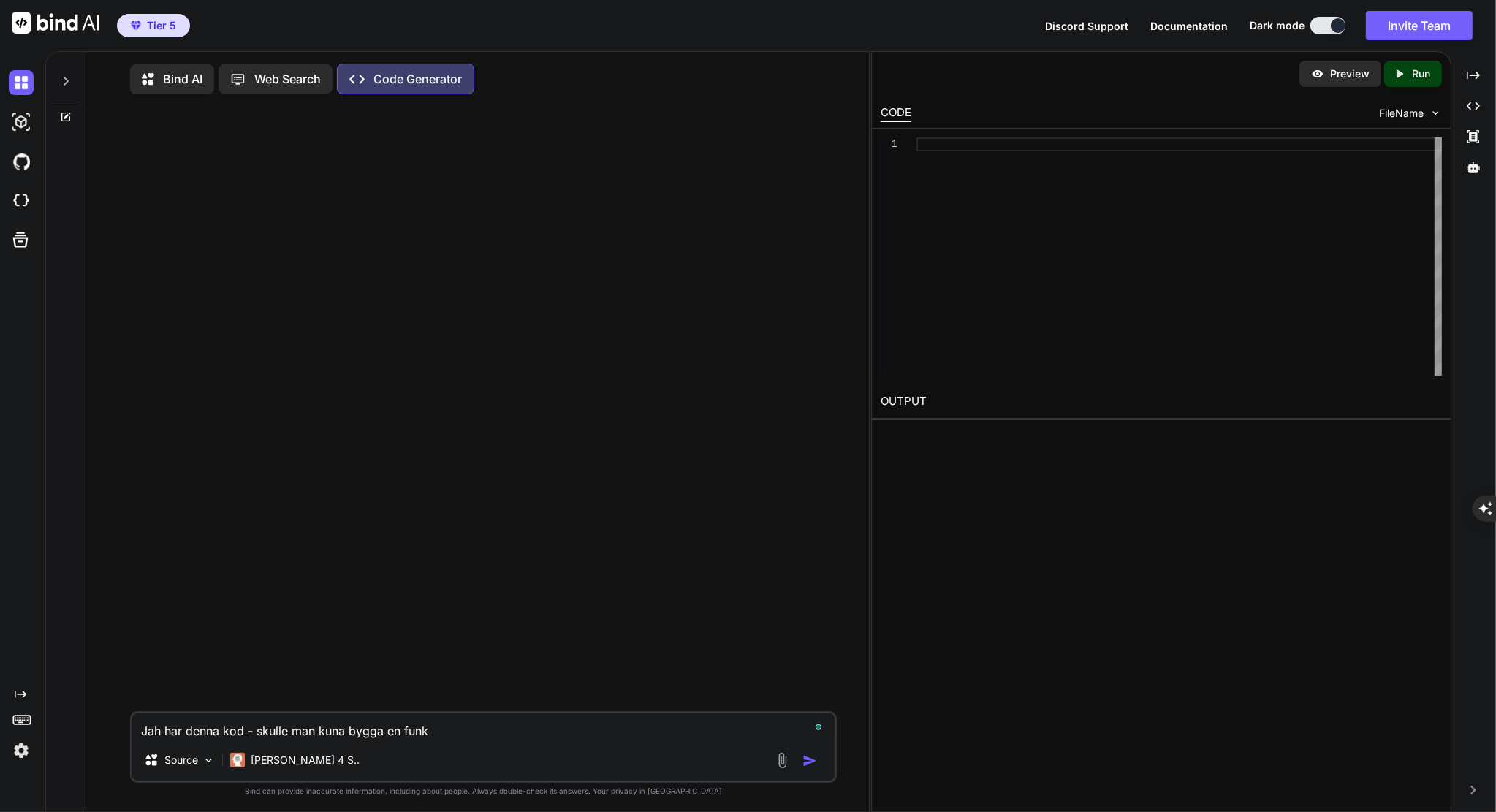
type textarea "x"
type textarea "Jah har denna kod - skulle man kuna bygga en funkt"
type textarea "x"
type textarea "Jah har denna kod - skulle man kuna bygga en funkti"
type textarea "x"
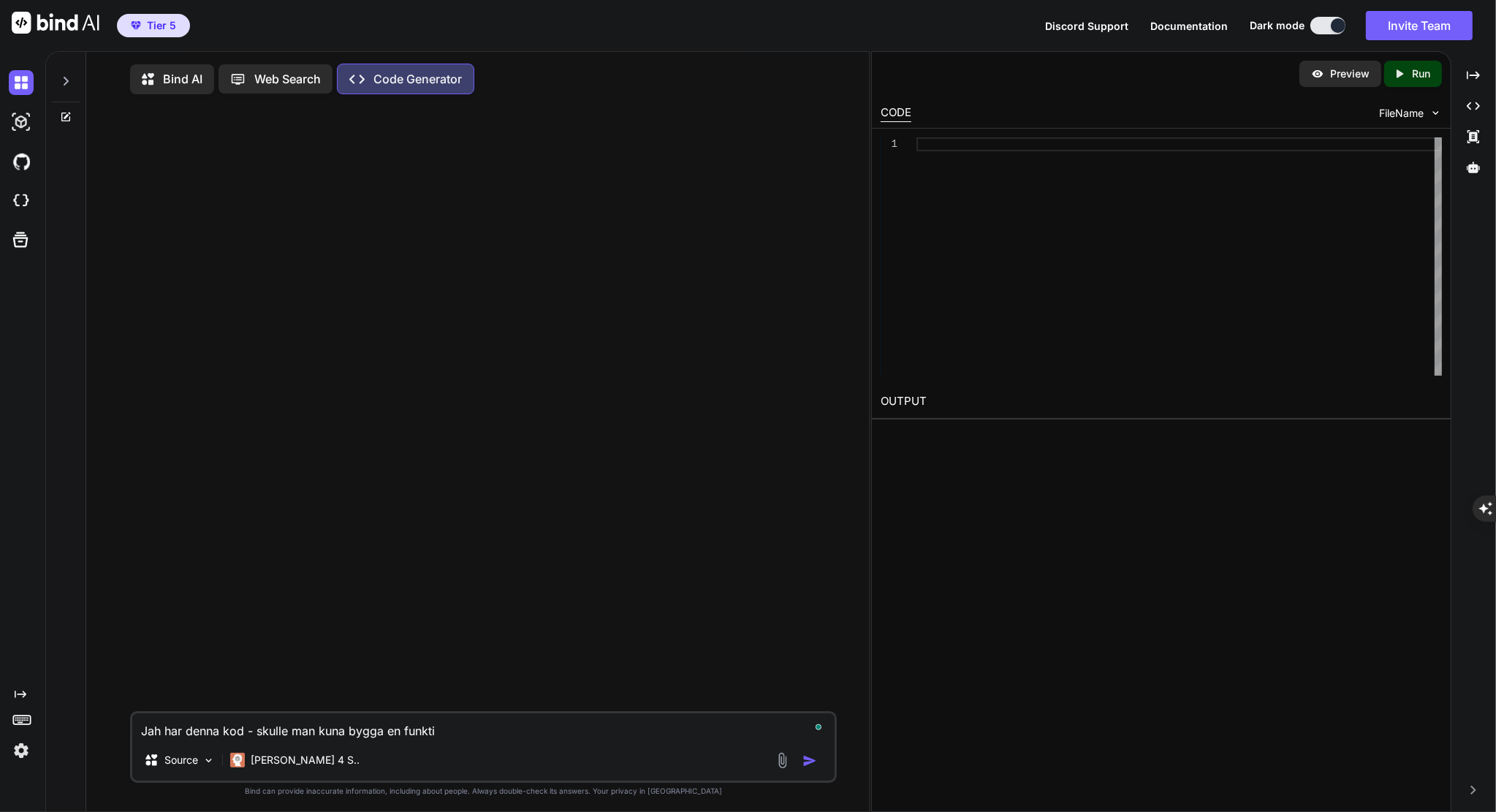
type textarea "Jah har denna kod - skulle man kuna bygga en funktio"
type textarea "x"
type textarea "Jah har denna kod - skulle man kuna bygga en funktion"
type textarea "x"
type textarea "Jah har denna kod - skulle man kuna bygga en funktion"
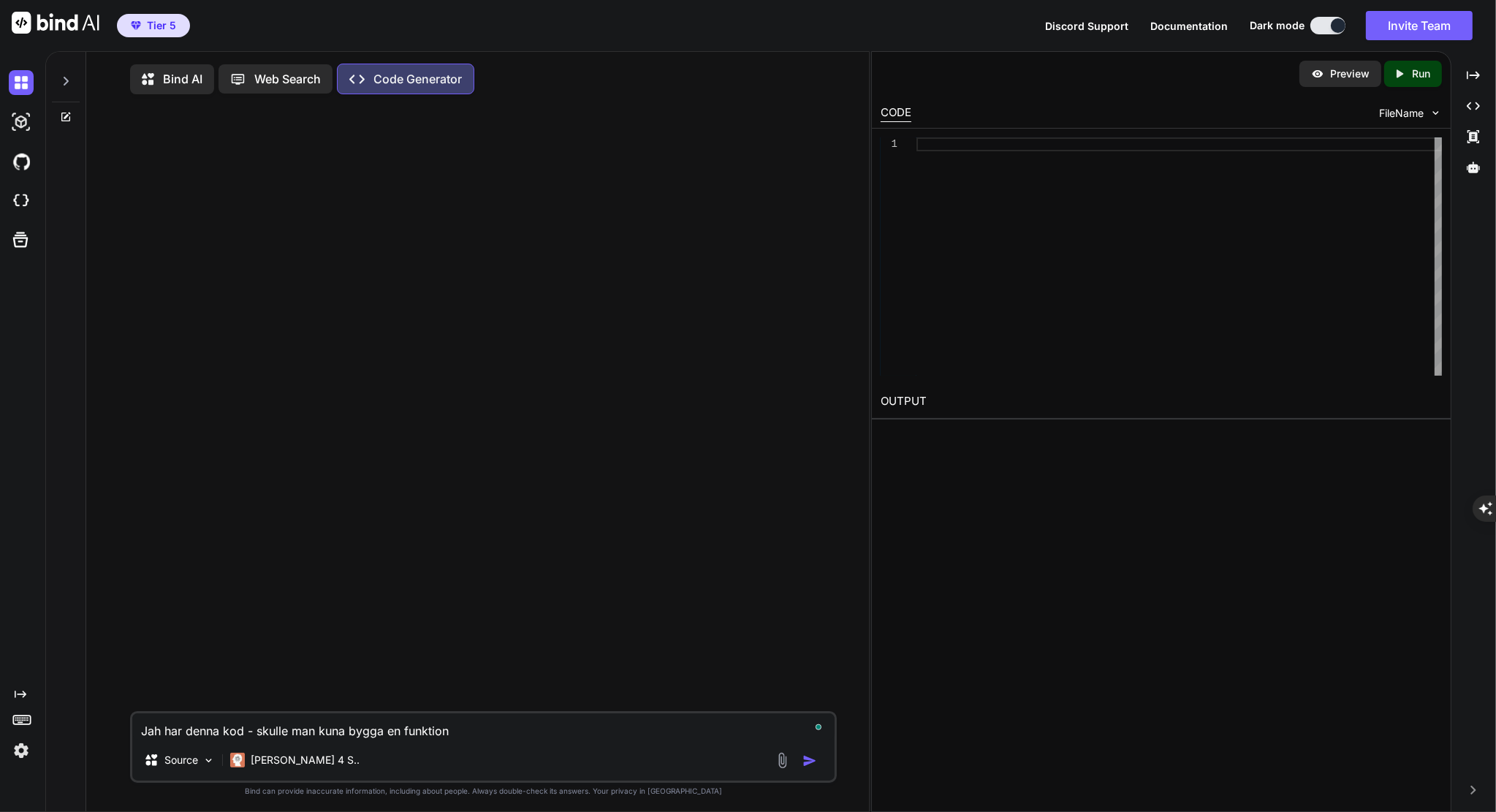
type textarea "x"
type textarea "Jah har denna kod - skulle man kuna bygga en funktion d"
type textarea "x"
type textarea "Jah har denna kod - skulle man kuna bygga en funktion dä"
type textarea "x"
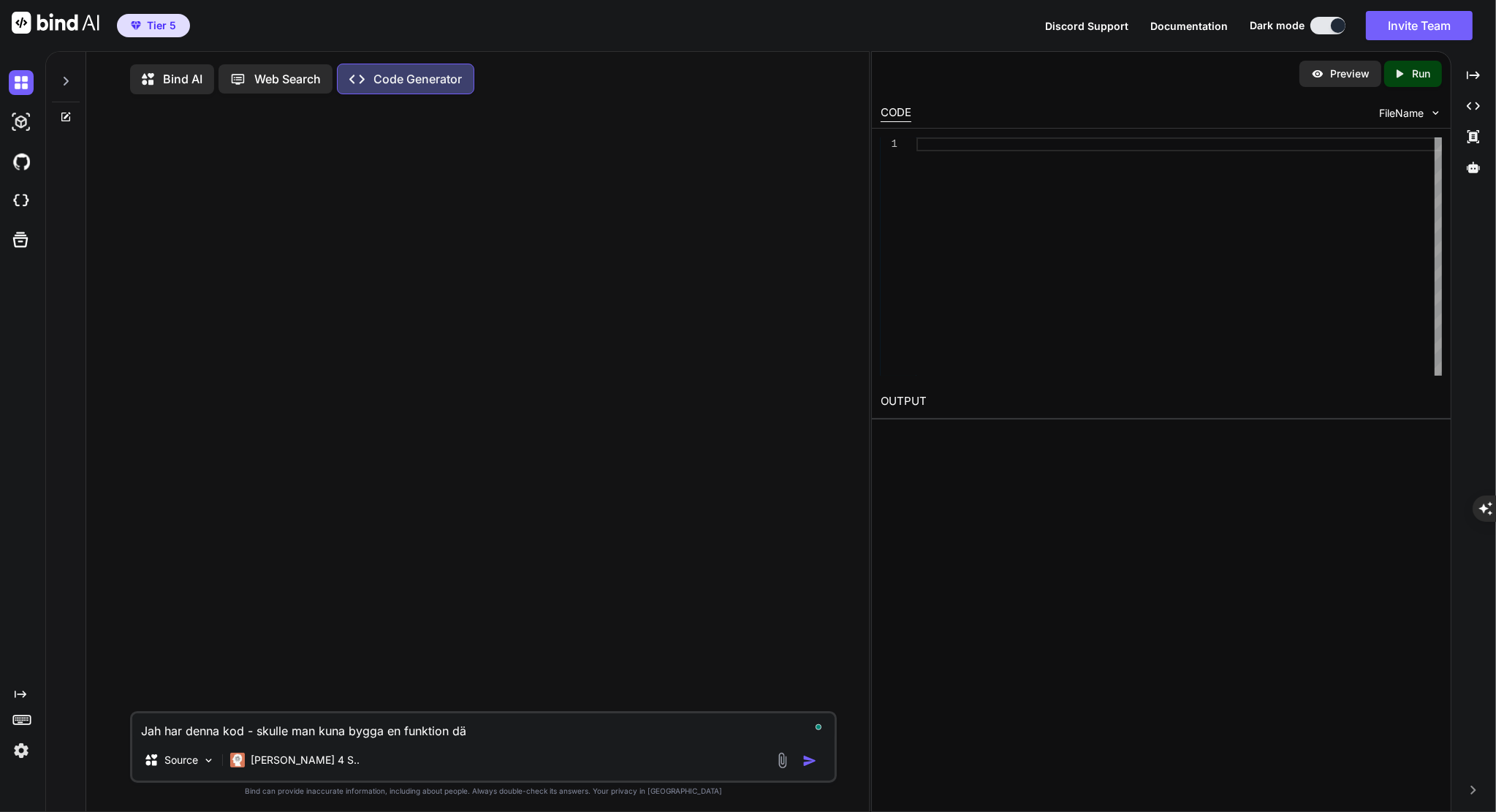
type textarea "Jah har denna kod - skulle man kuna bygga en funktion där"
type textarea "x"
type textarea "Jah har denna kod - skulle man kuna bygga en funktion där"
type textarea "x"
type textarea "Jah har denna kod - skulle man kuna bygga en funktion där m"
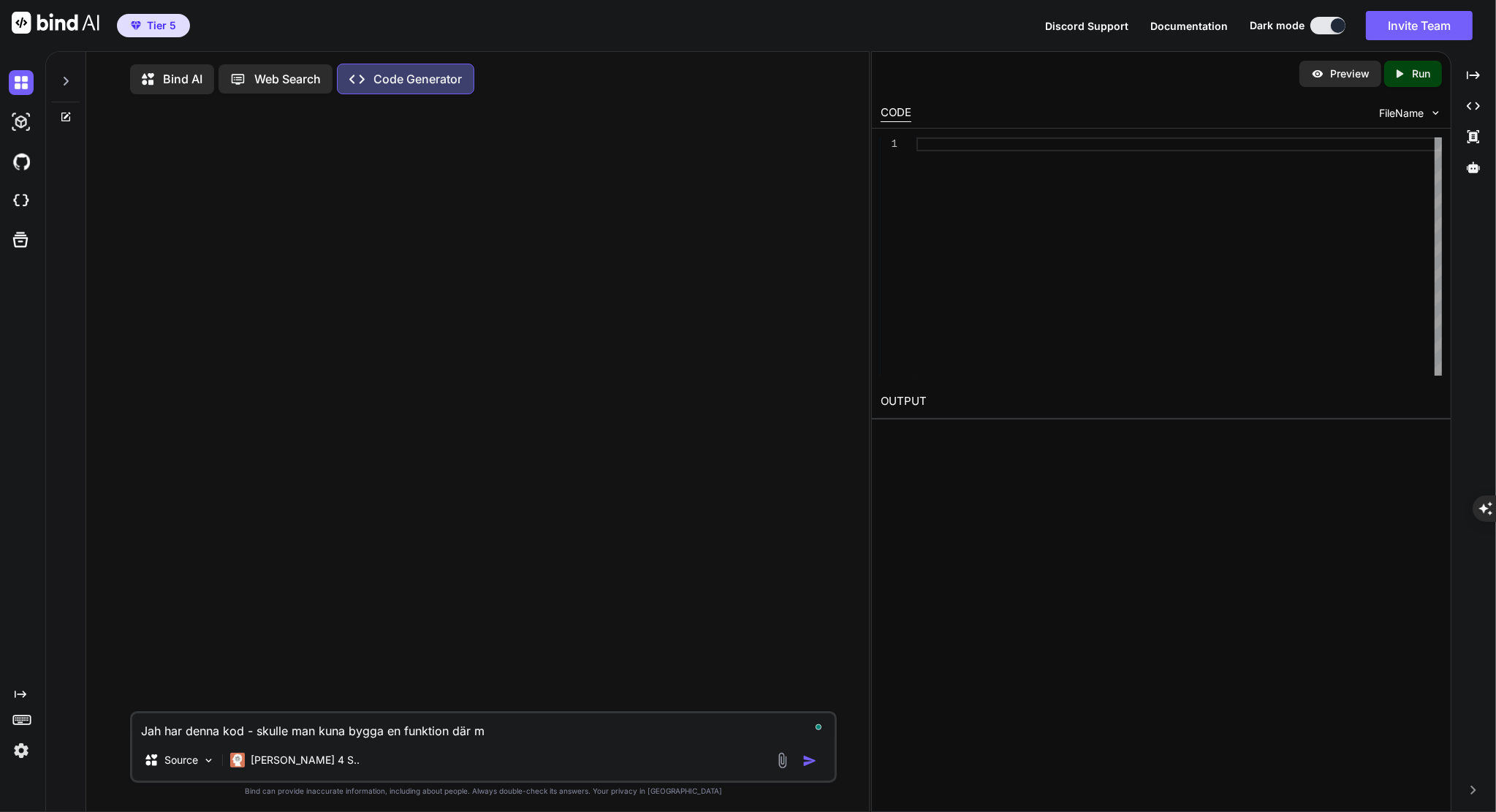
type textarea "x"
type textarea "Jah har denna kod - skulle man kuna bygga en funktion där ma"
type textarea "x"
type textarea "Jah har denna kod - skulle man kuna bygga en funktion där man"
type textarea "x"
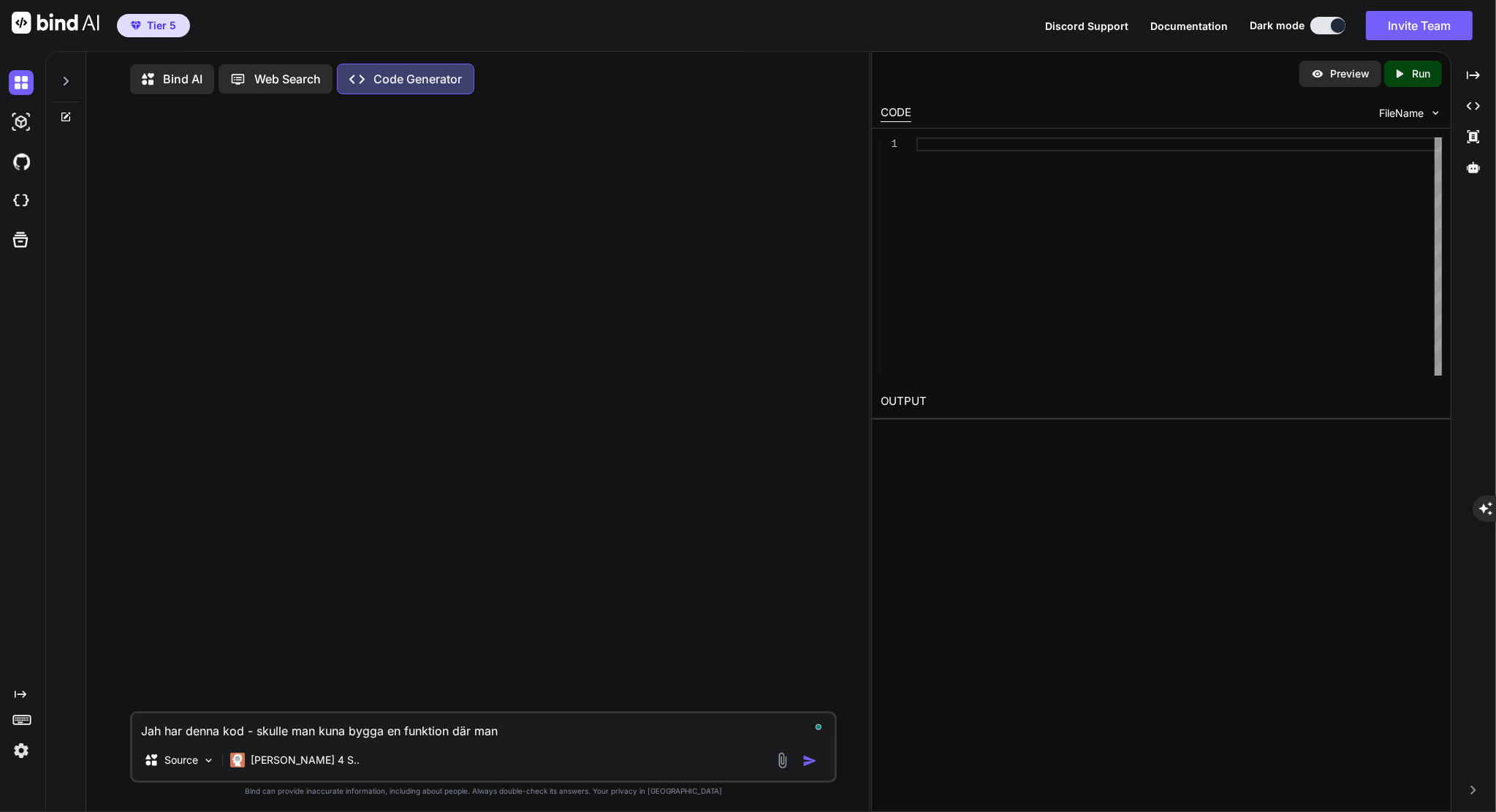
type textarea "Jah har denna kod - skulle man kuna bygga en funktion där man"
type textarea "x"
type textarea "Jah har denna kod - skulle man kuna bygga en funktion där man k"
type textarea "x"
type textarea "Jah har denna kod - skulle man kuna bygga en funktion där man ka"
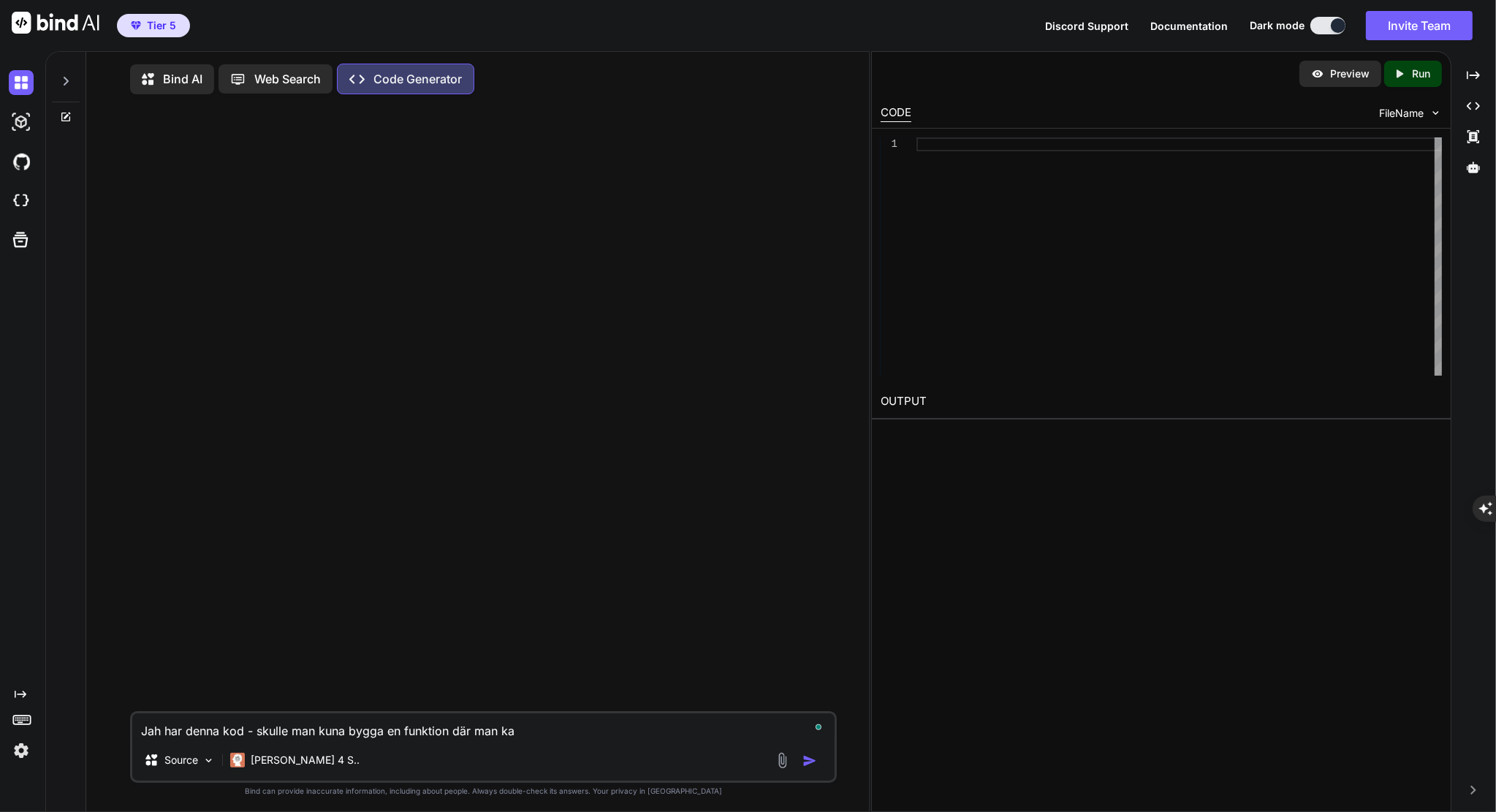
type textarea "x"
type textarea "Jah har denna kod - skulle man kuna bygga en funktion där man kan"
type textarea "x"
type textarea "Jah har denna kod - skulle man kuna bygga en funktion där man kan"
type textarea "x"
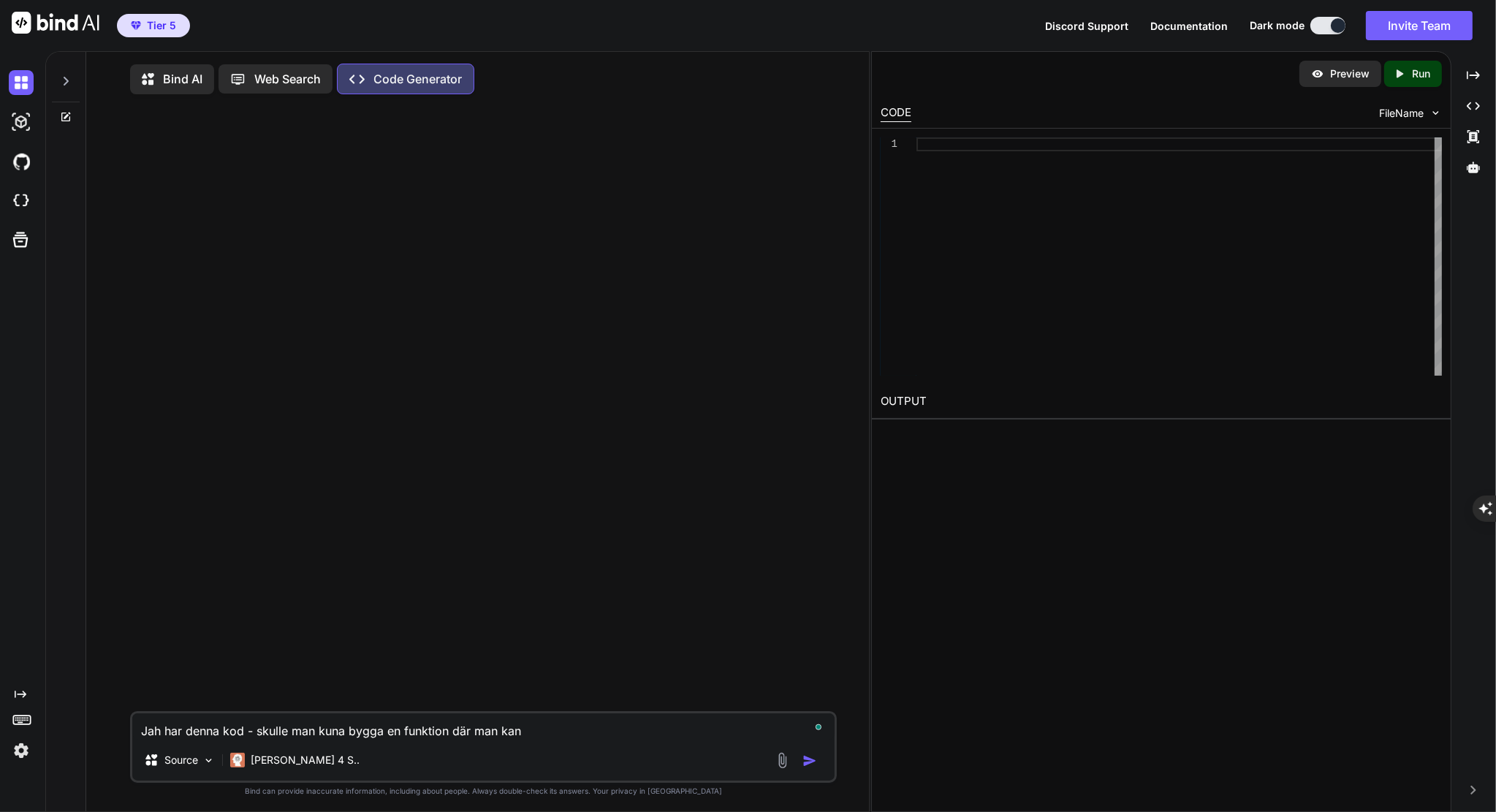
type textarea "Jah har denna kod - skulle man kuna bygga en funktion där man kan e"
type textarea "x"
type textarea "Jah har denna kod - skulle man kuna bygga en funktion där man kan ed"
type textarea "x"
type textarea "Jah har denna kod - skulle man kuna bygga en funktion där man kan edit"
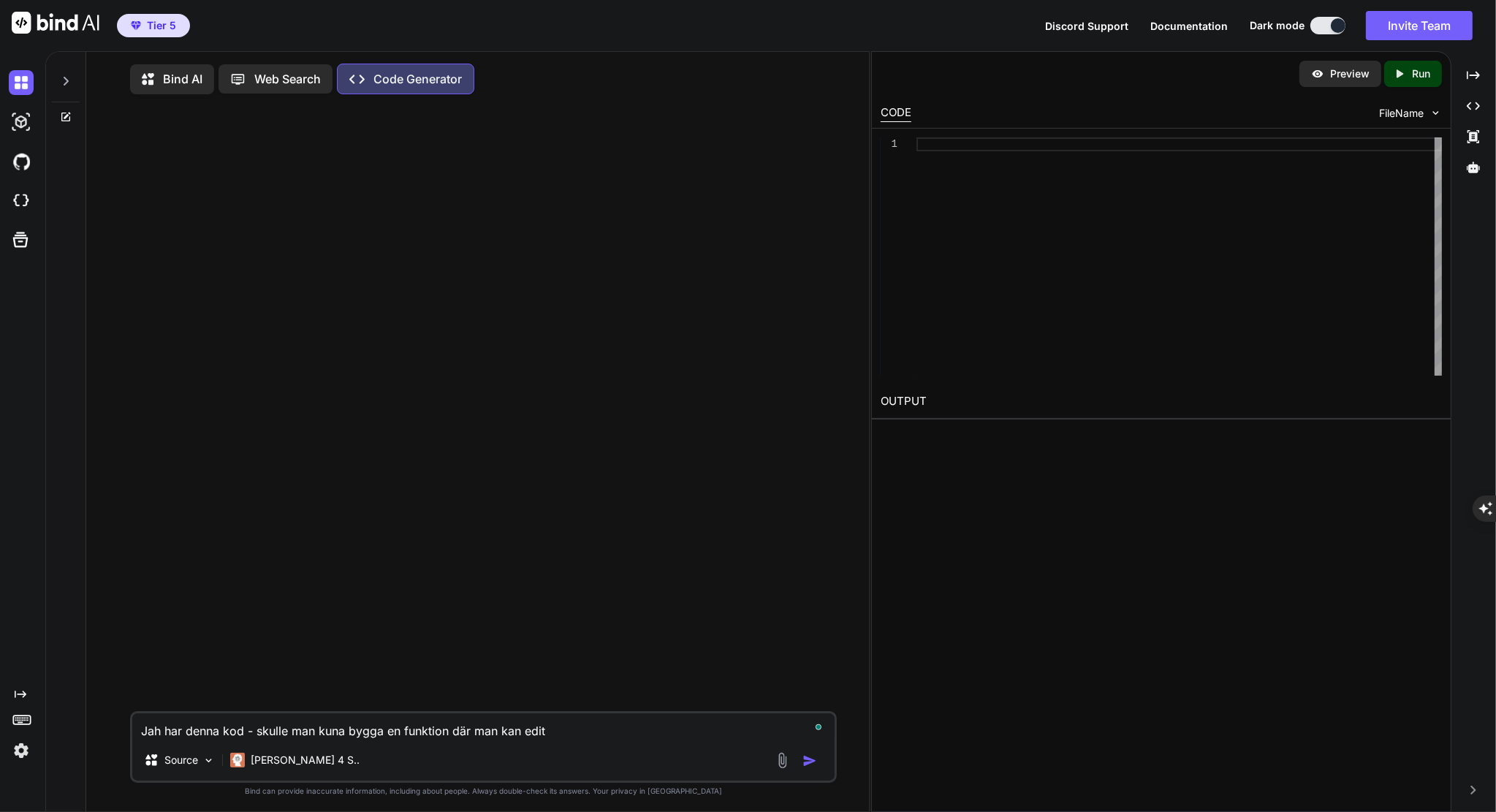
type textarea "x"
type textarea "Jah har denna kod - skulle man kuna bygga en funktion där man kan edite"
type textarea "x"
type textarea "Jah har denna kod - skulle man kuna bygga en funktion där man kan editer"
type textarea "x"
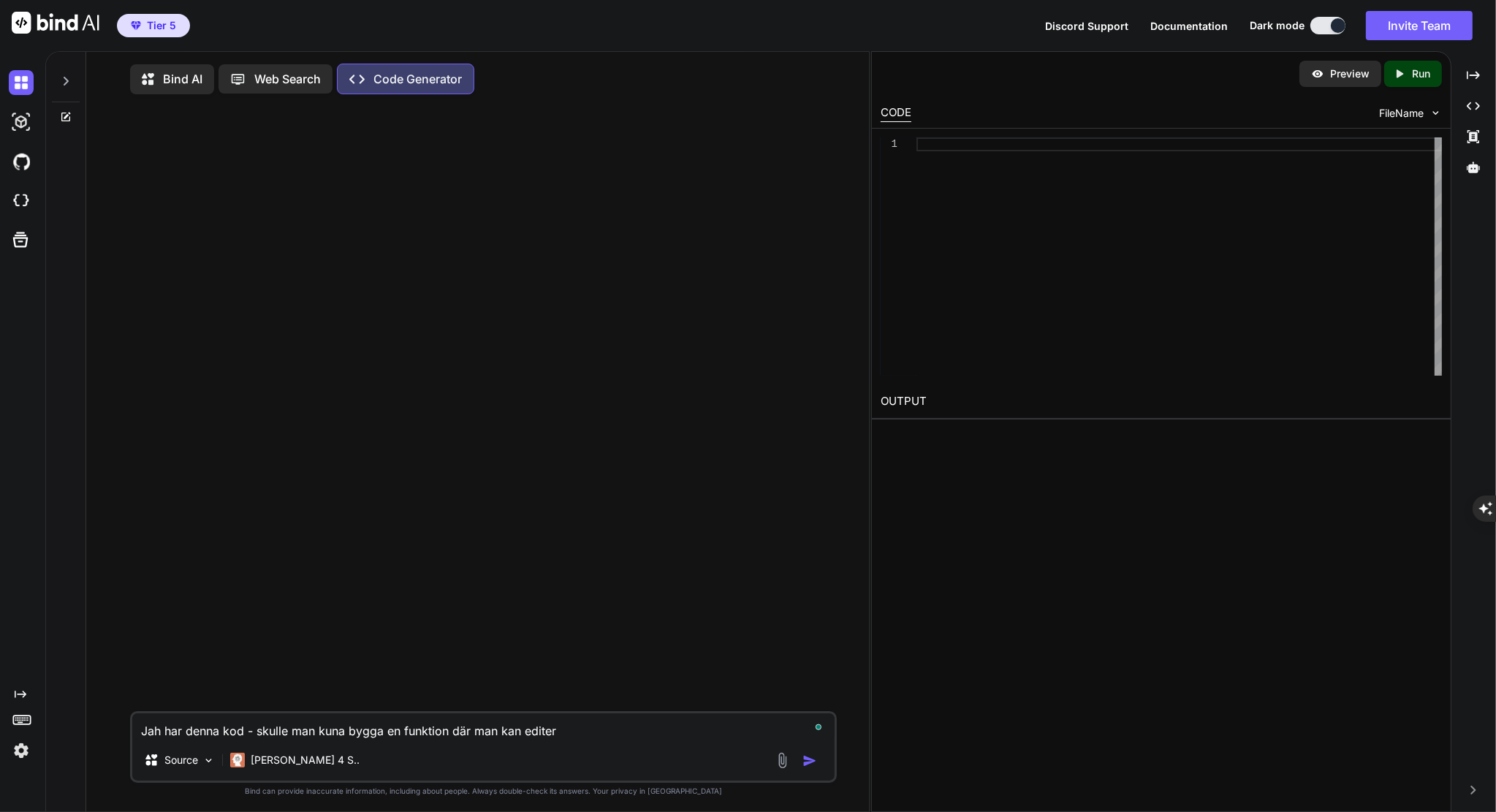
type textarea "Jah har denna kod - skulle man kuna bygga en funktion där man kan editera"
type textarea "x"
type textarea "Jah har denna kod - skulle man kuna bygga en funktion där man kan editera"
type textarea "x"
type textarea "Jah har denna kod - skulle man kuna bygga en funktion där man kan editera f"
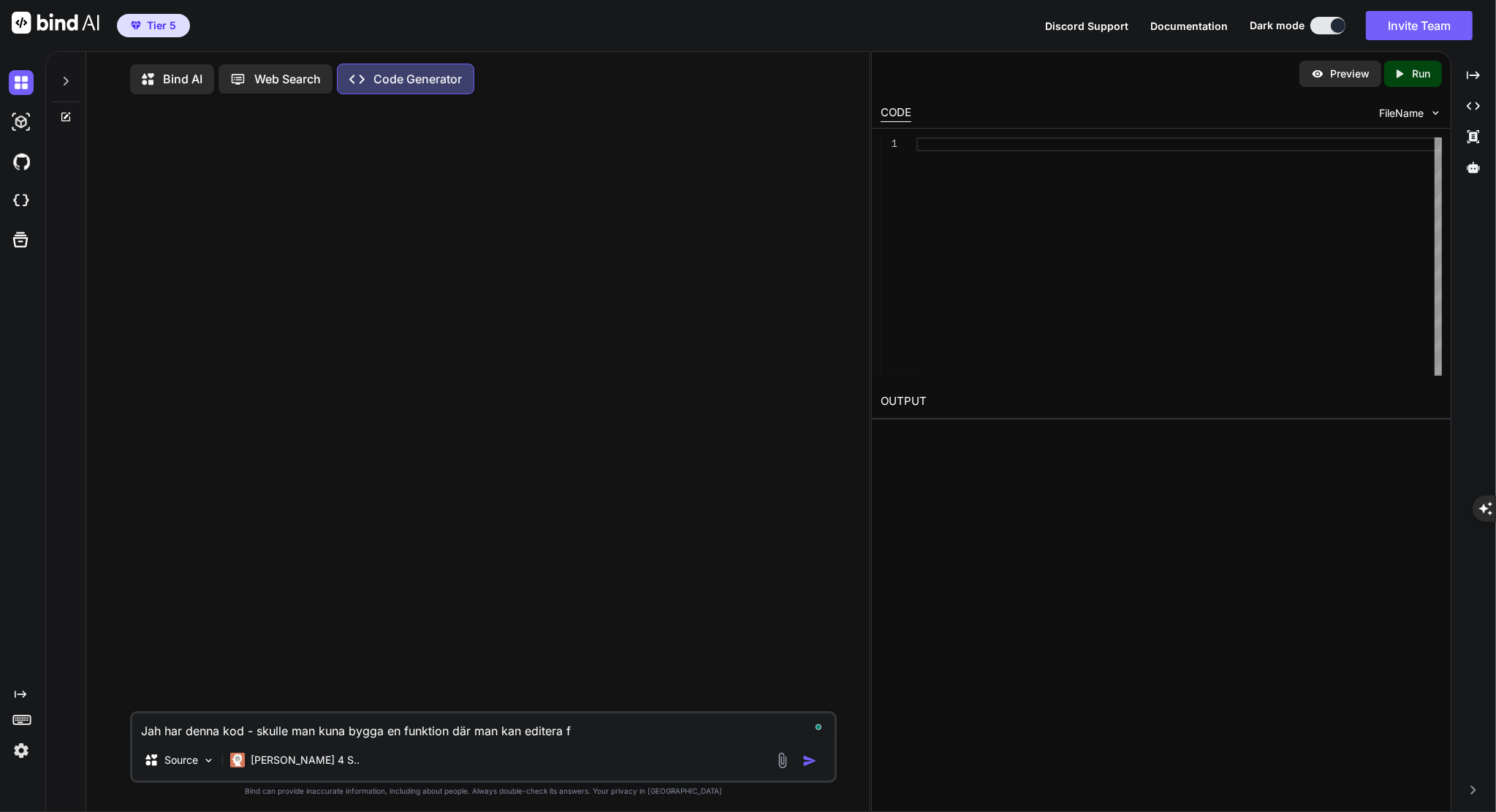
type textarea "x"
type textarea "Jah har denna kod - skulle man kuna bygga en funktion där man kan editera fo"
type textarea "x"
type textarea "Jah har denna kod - skulle man kuna bygga en funktion där man kan editera font"
type textarea "x"
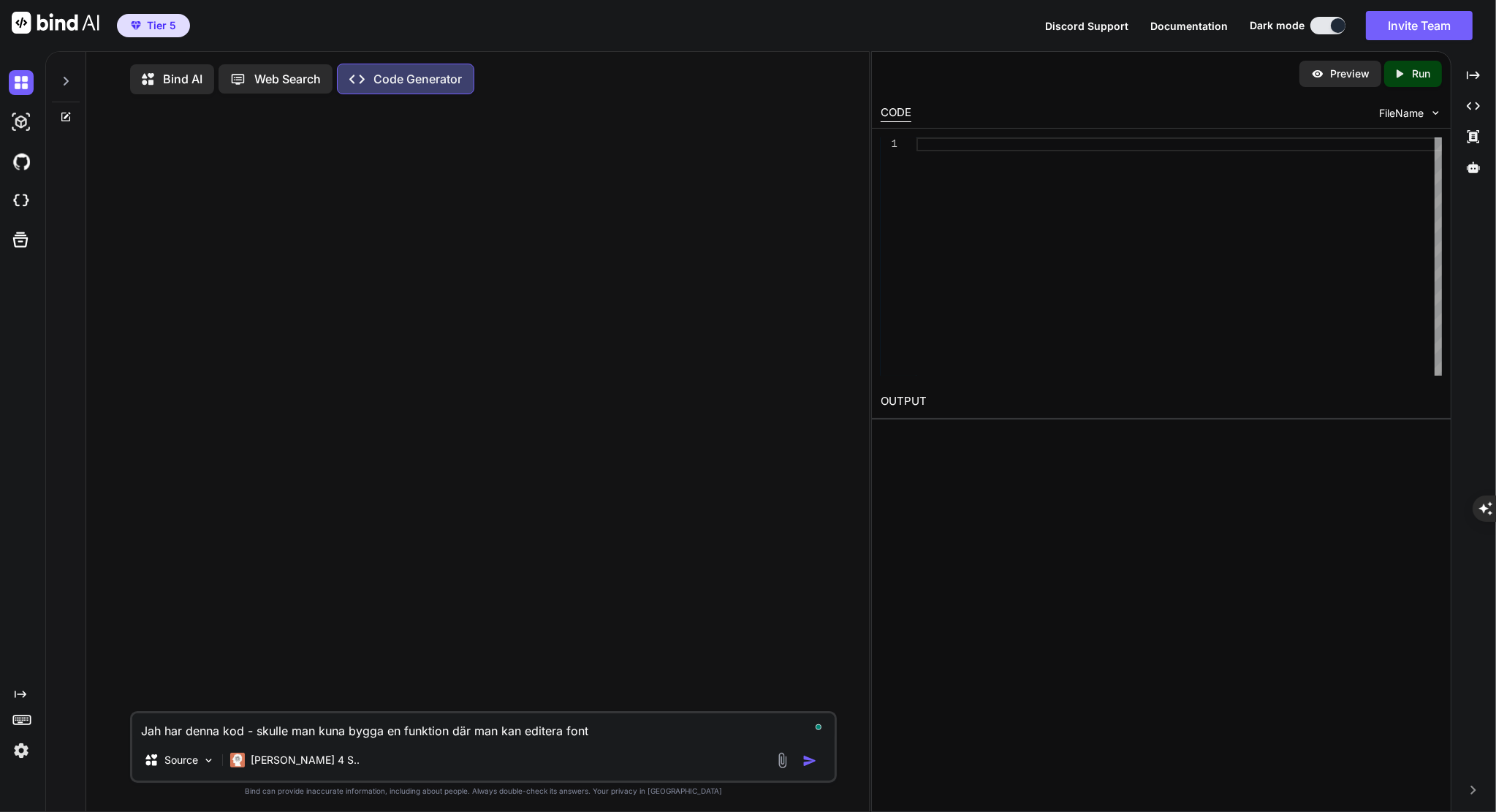
type textarea "Jah har denna kod - skulle man kuna bygga en funktion där man kan editera fonts"
type textarea "x"
type textarea "Jah har denna kod - skulle man kuna bygga en funktion där man kan editera fontst"
type textarea "x"
type textarea "Jah har denna kod - skulle man kuna bygga en funktion där man kan editera fonts…"
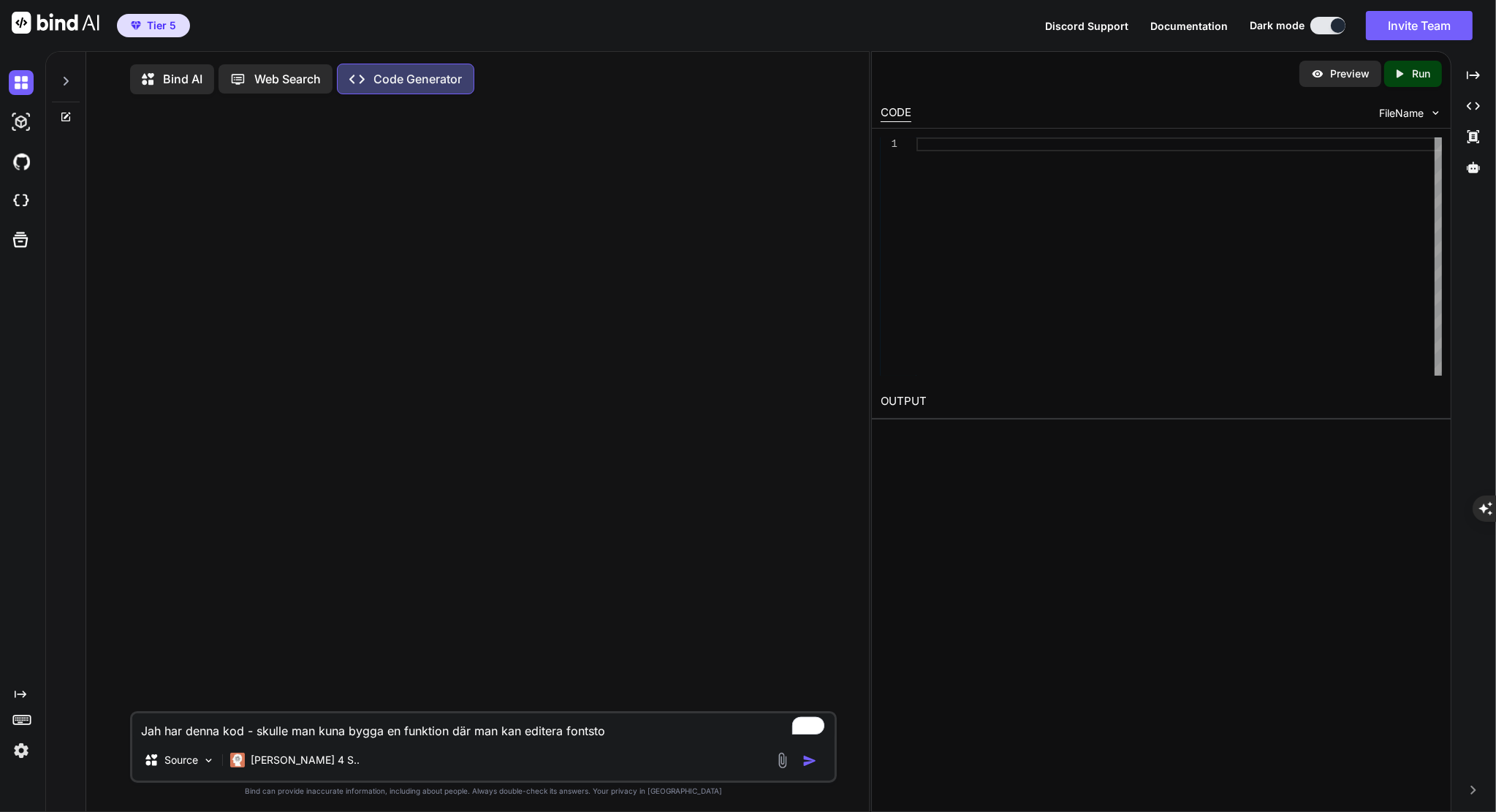
type textarea "x"
type textarea "Jah har denna kod - skulle man kuna bygga en funktion där man kan editera fonts…"
type textarea "x"
type textarea "Jah har denna kod - skulle man kuna bygga en funktion där man kan editera fonts…"
type textarea "x"
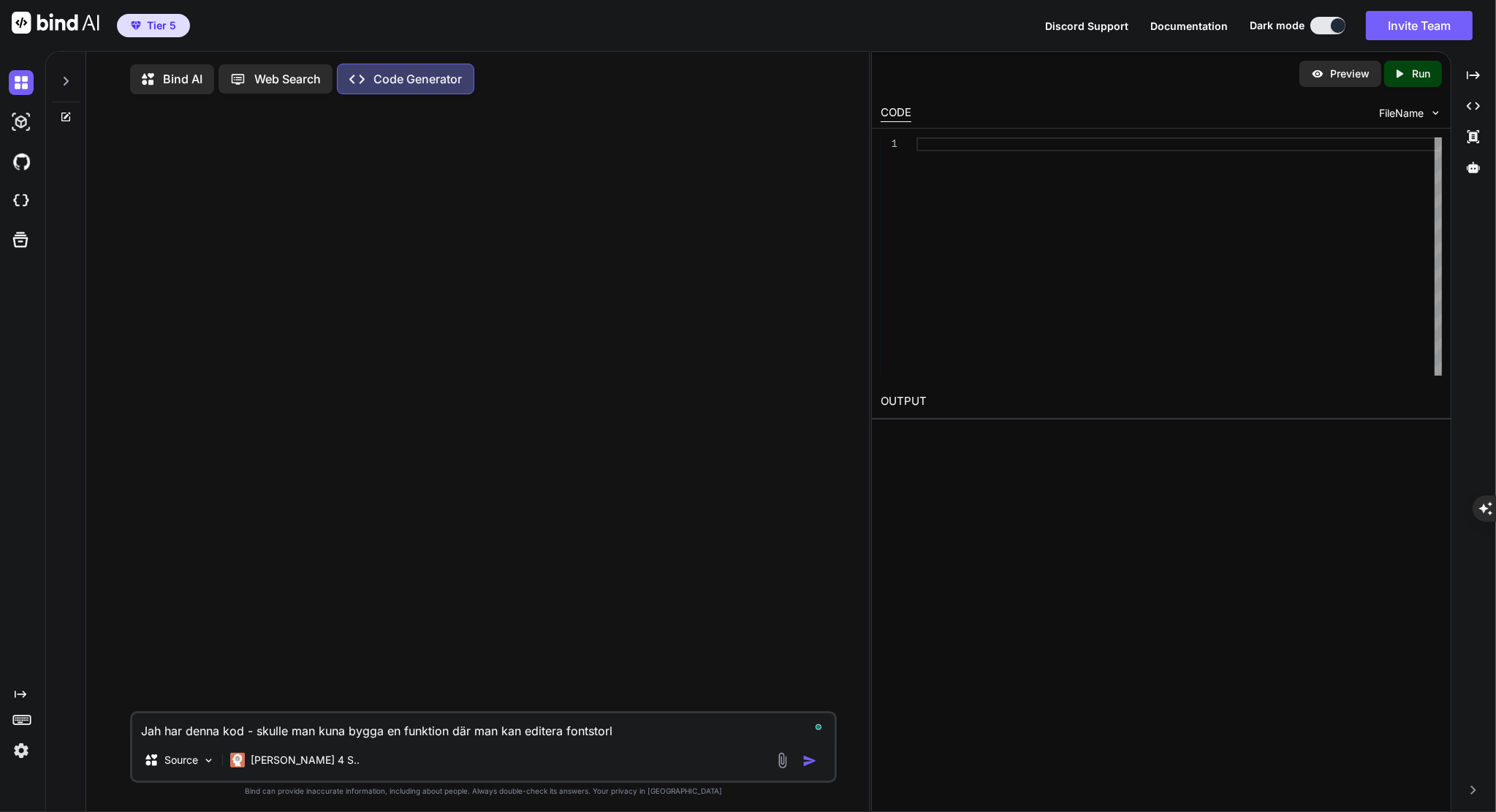
type textarea "Jah har denna kod - skulle man kuna bygga en funktion där man kan editera fonts…"
type textarea "x"
type textarea "Jah har denna kod - skulle man kuna bygga en funktion där man kan editera fonts…"
type textarea "x"
type textarea "Jah har denna kod - skulle man kuna bygga en funktion där man kan editera fonts…"
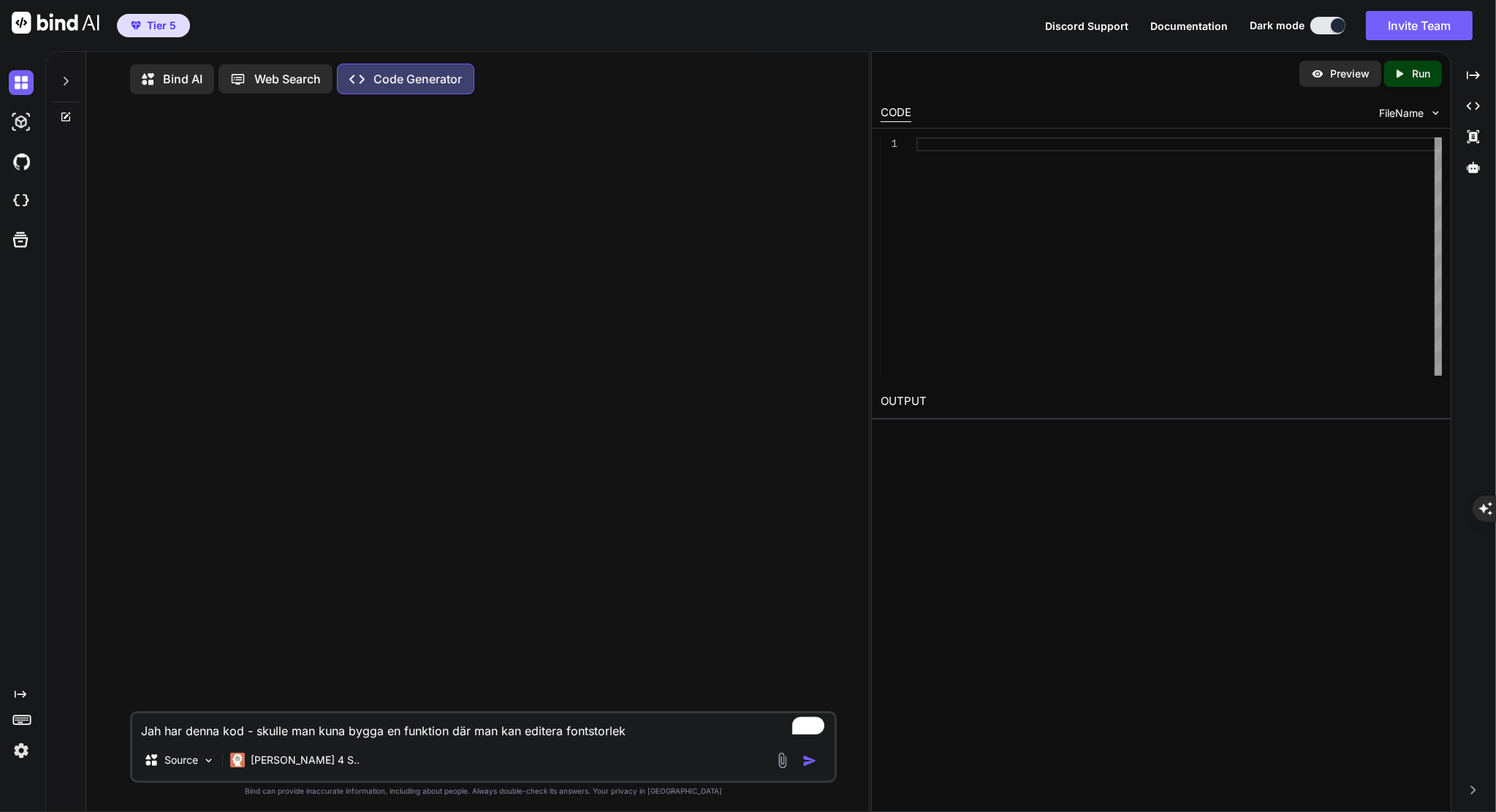
type textarea "x"
type textarea "Jah har denna kod - skulle man kuna bygga en funktion där man kan editera fonts…"
type textarea "x"
type textarea "Jah har denna kod - skulle man kuna bygga en funktion där man kan editera fonts…"
type textarea "x"
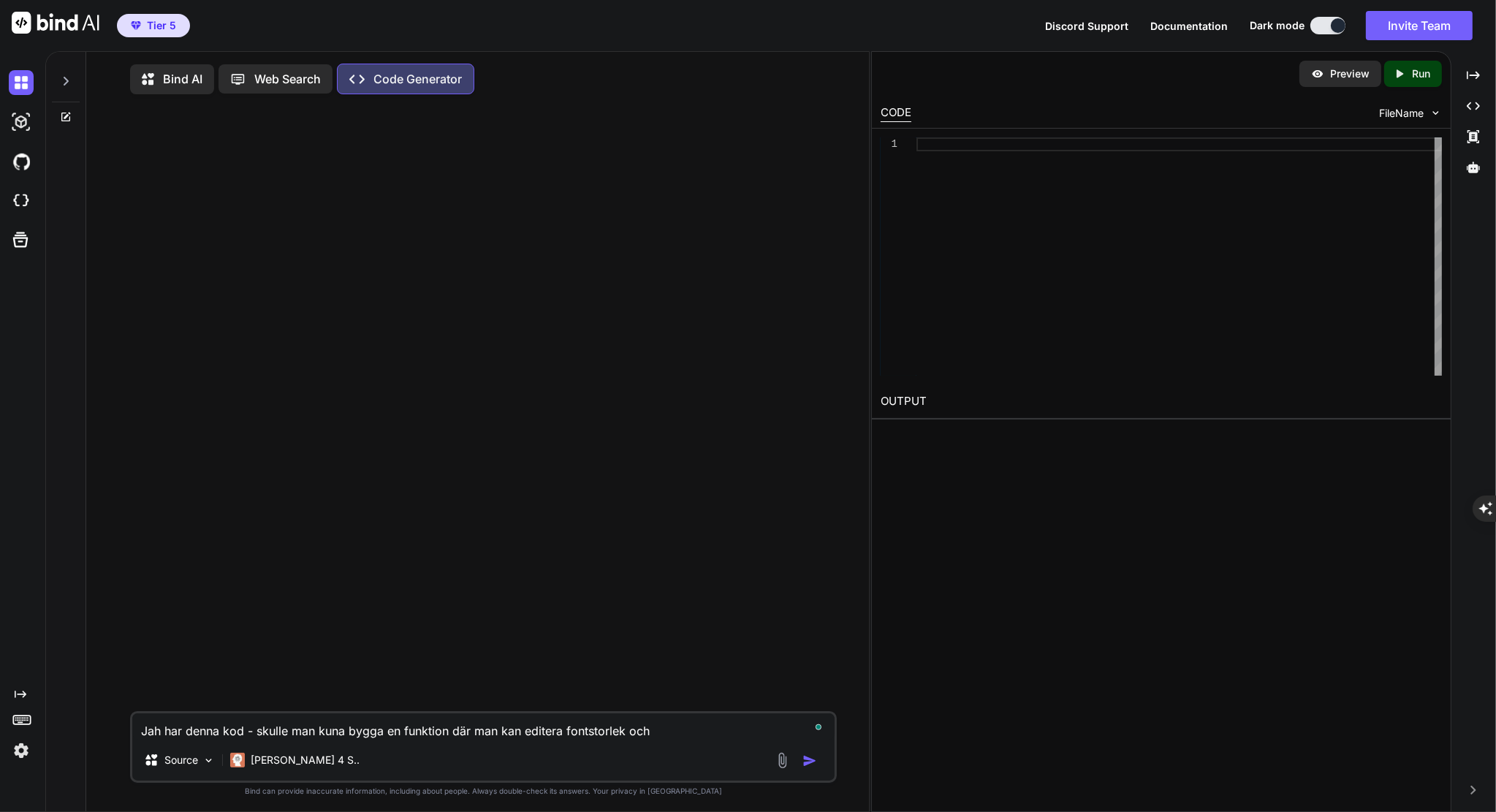
type textarea "Jah har denna kod - skulle man kuna bygga en funktion där man kan editera fonts…"
type textarea "x"
type textarea "Jah har denna kod - skulle man kuna bygga en funktion där man kan editera fonts…"
type textarea "x"
type textarea "Jah har denna kod - skulle man kuna bygga en funktion där man kan editera fonts…"
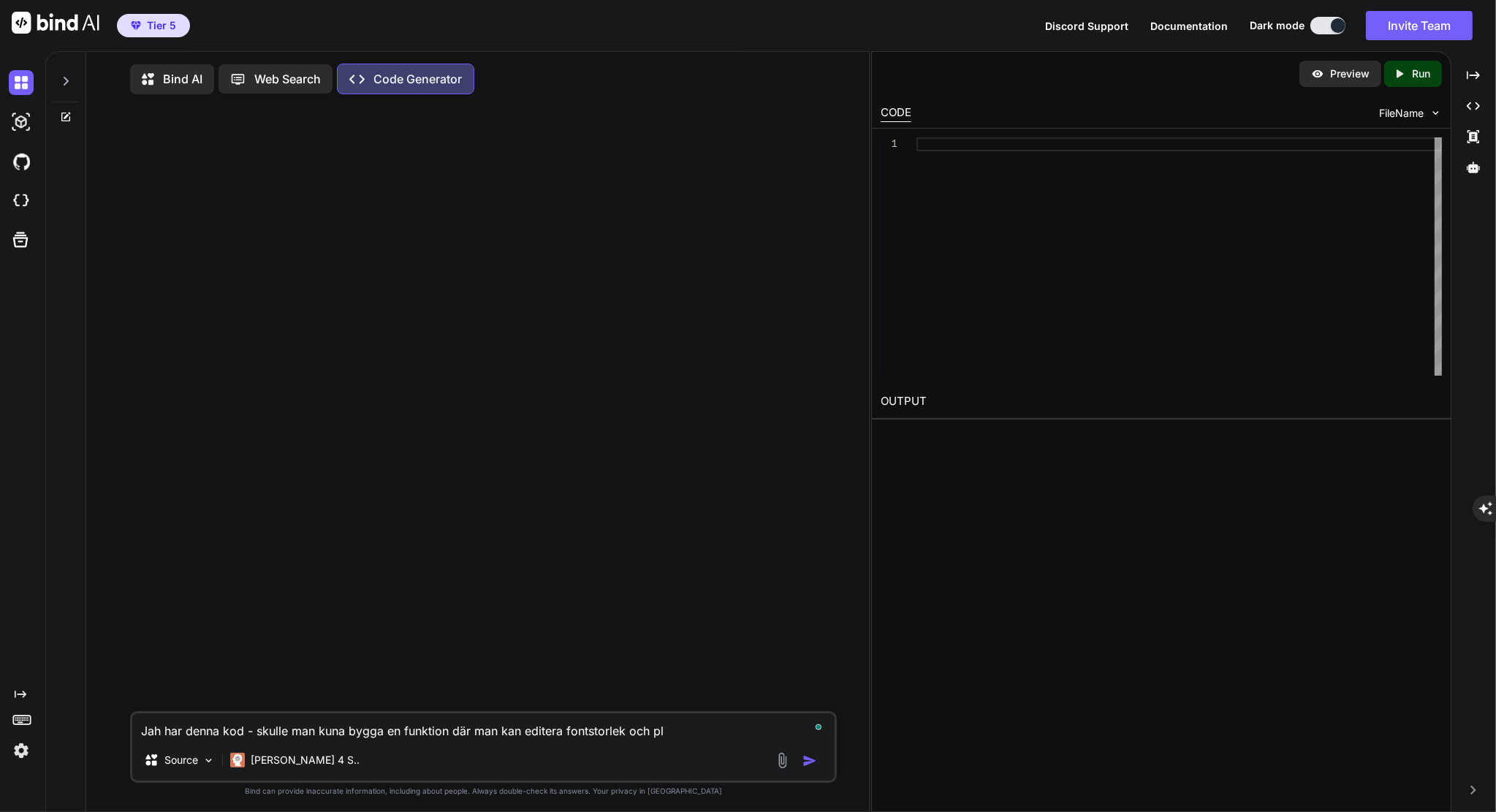
type textarea "x"
type textarea "Jah har denna kod - skulle man kuna bygga en funktion där man kan editera fonts…"
type textarea "x"
type textarea "Jah har denna kod - skulle man kuna bygga en funktion där man kan editera fonts…"
type textarea "x"
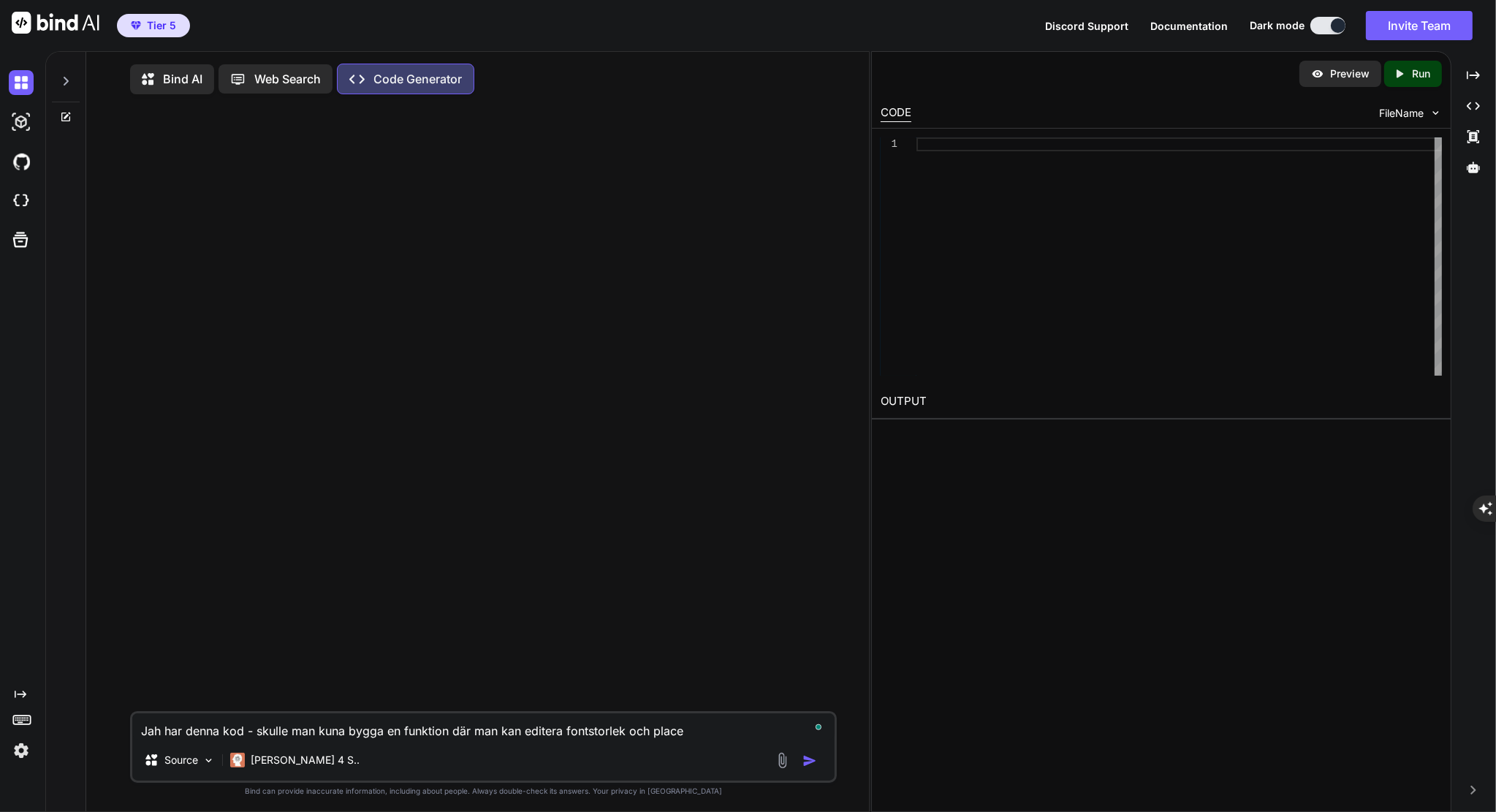
type textarea "Jah har denna kod - skulle man kuna bygga en funktion där man kan editera fonts…"
type textarea "x"
type textarea "Jah har denna kod - skulle man kuna bygga en funktion där man kan editera fonts…"
type textarea "x"
type textarea "Jah har denna kod - skulle man kuna bygga en funktion där man kan editera fonts…"
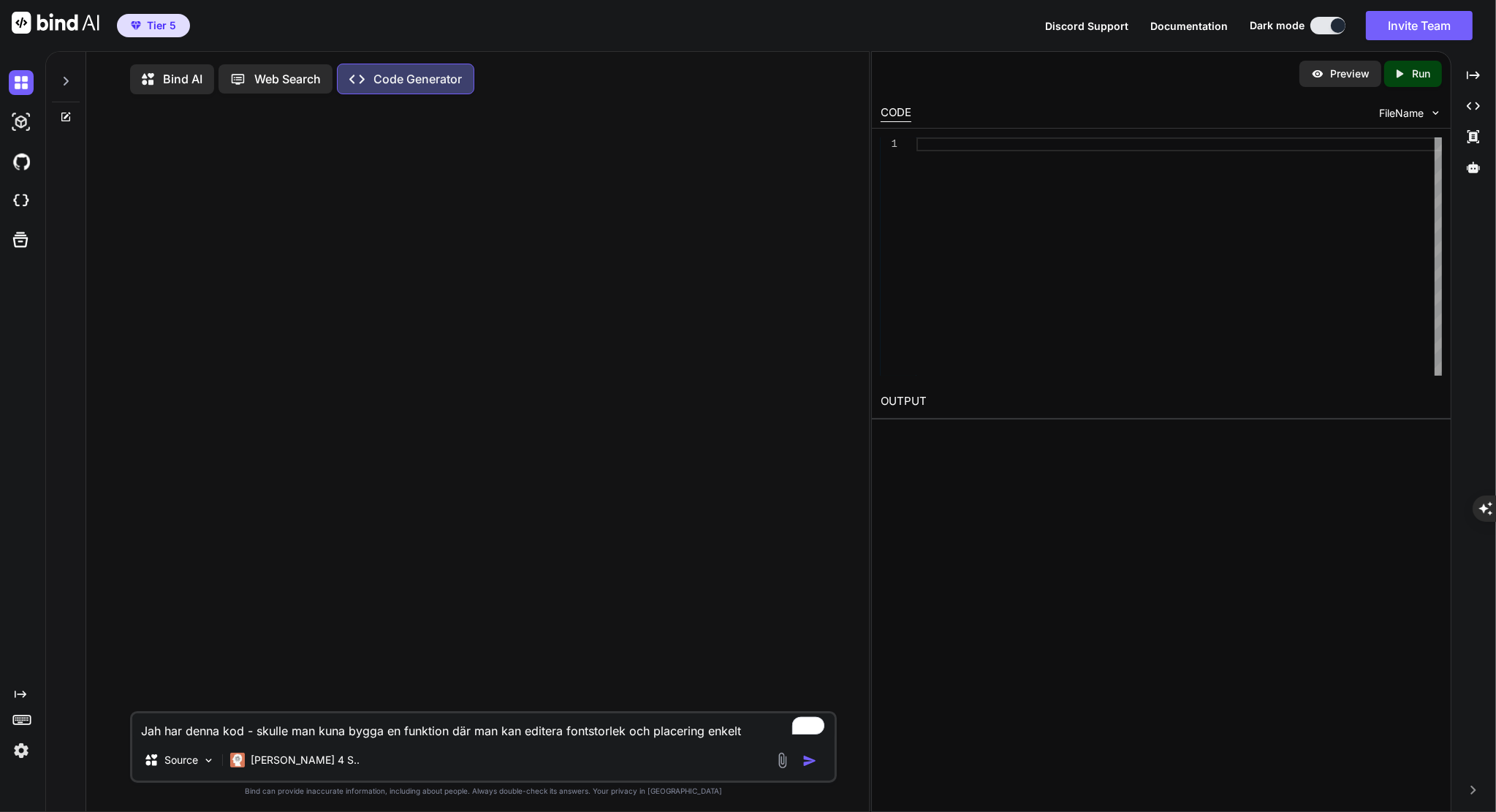
drag, startPoint x: 448, startPoint y: 733, endPoint x: 401, endPoint y: 736, distance: 47.1
click at [401, 736] on textarea "Jah har denna kod - skulle man kuna bygga en funktion där man kan editera fonts…" at bounding box center [483, 726] width 702 height 26
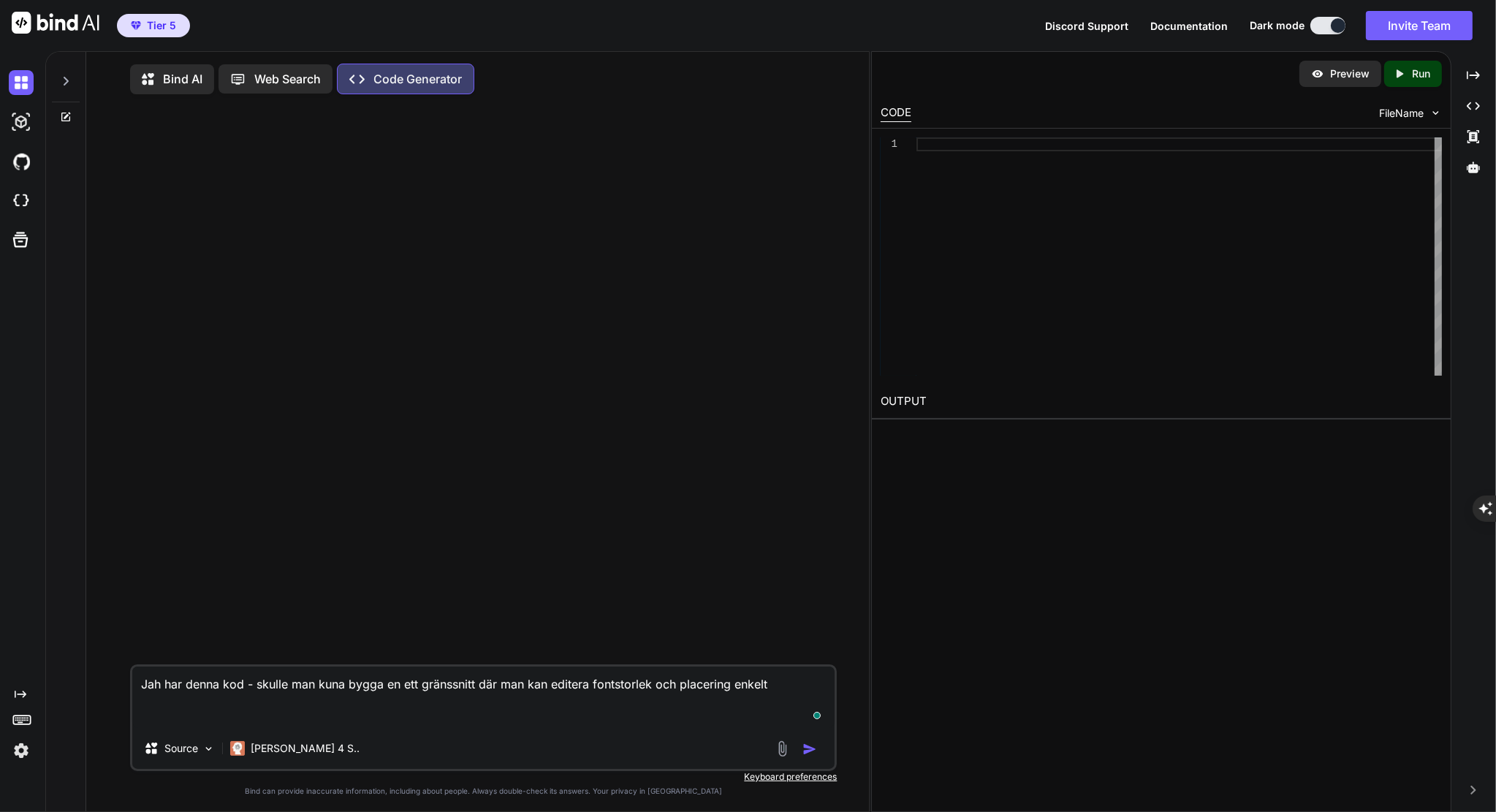
paste textarea "import React, { useState, useEffect, useRef, useMemo, useCallback } from "react…"
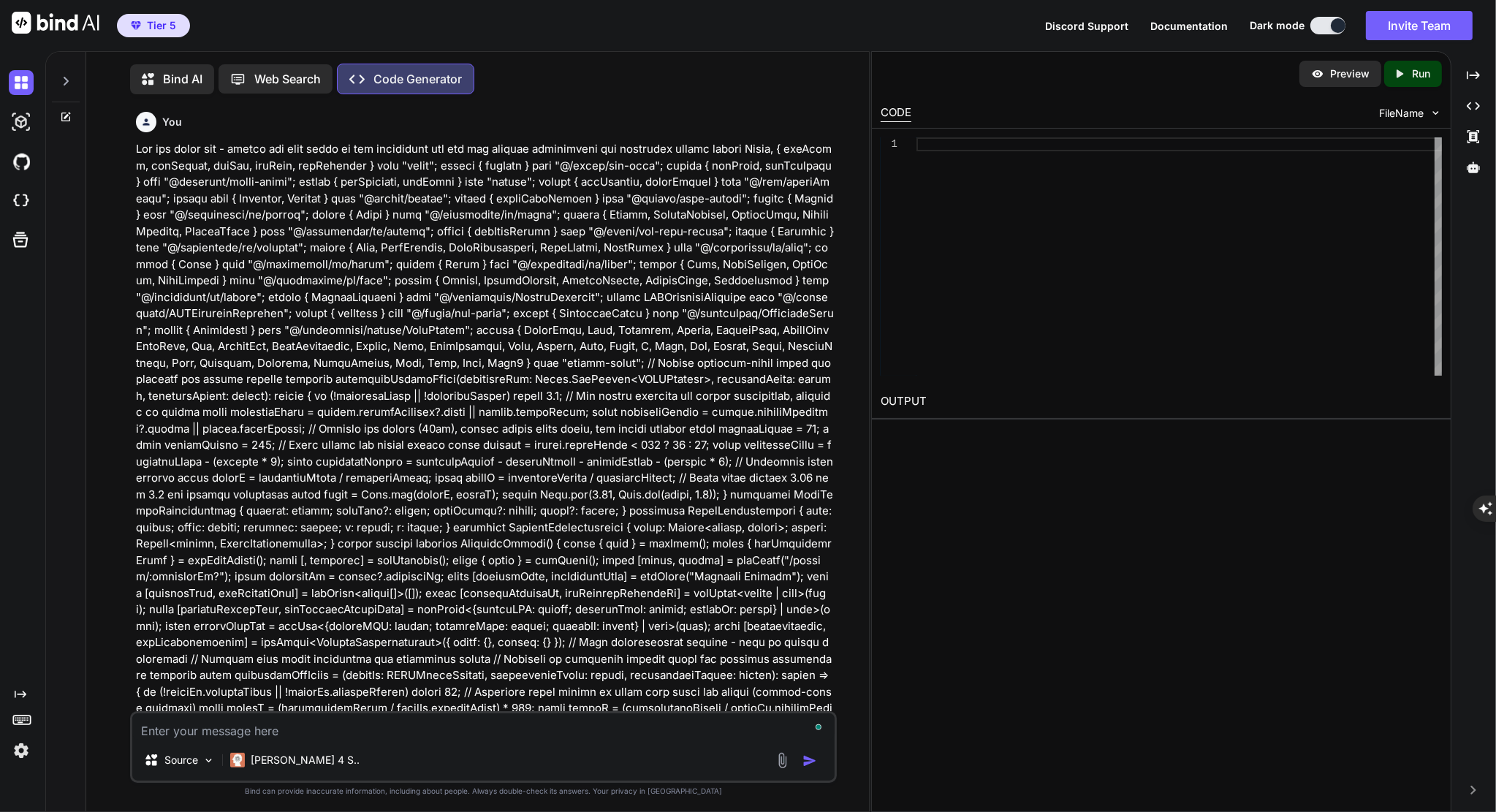
scroll to position [6, 0]
click at [401, 736] on textarea "To enrich screen reader interactions, please activate Accessibility in Grammarl…" at bounding box center [483, 723] width 702 height 26
click at [816, 760] on img "button" at bounding box center [809, 757] width 15 height 15
click at [807, 756] on img "button" at bounding box center [809, 757] width 15 height 15
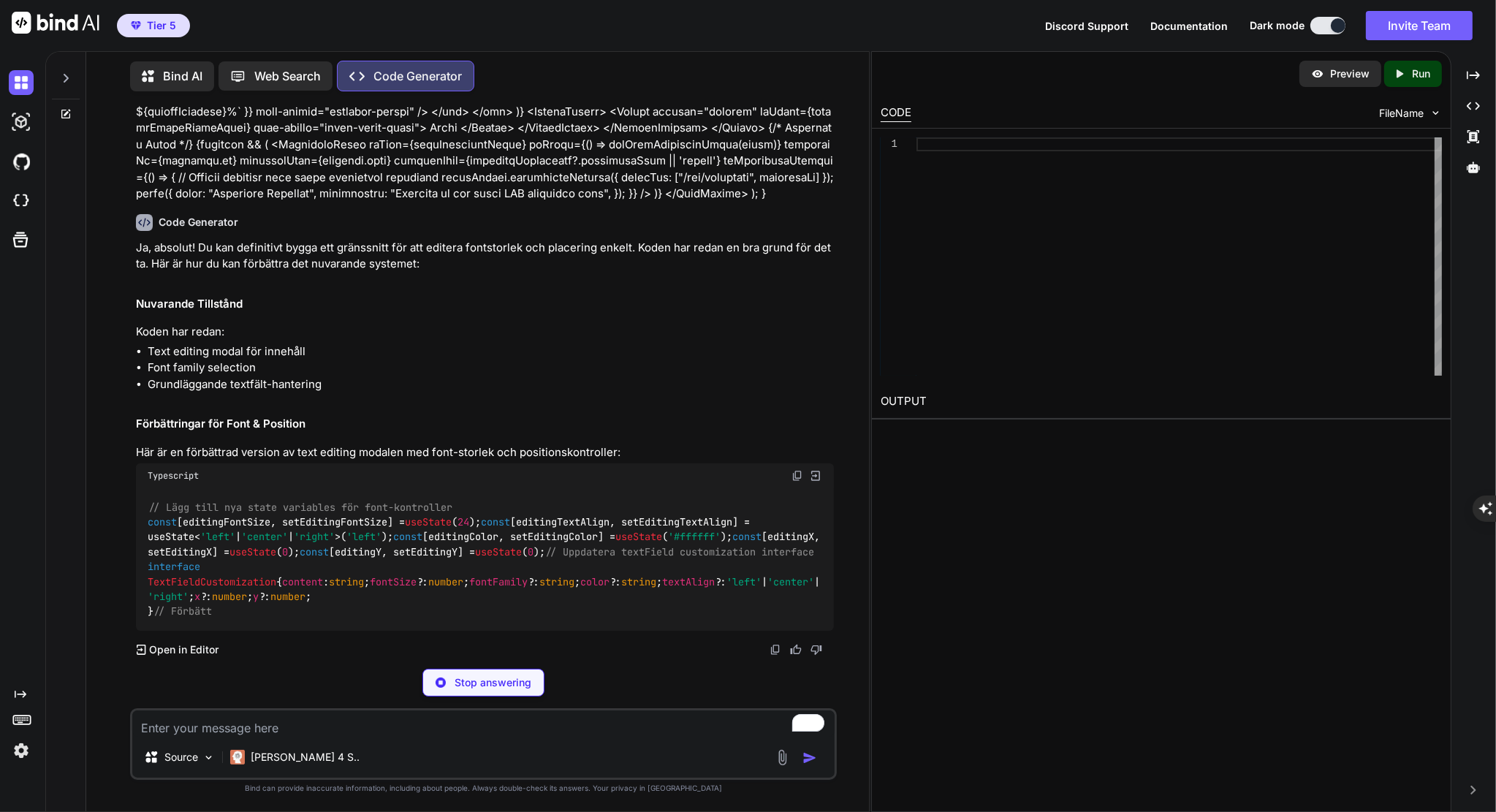
scroll to position [8023, 0]
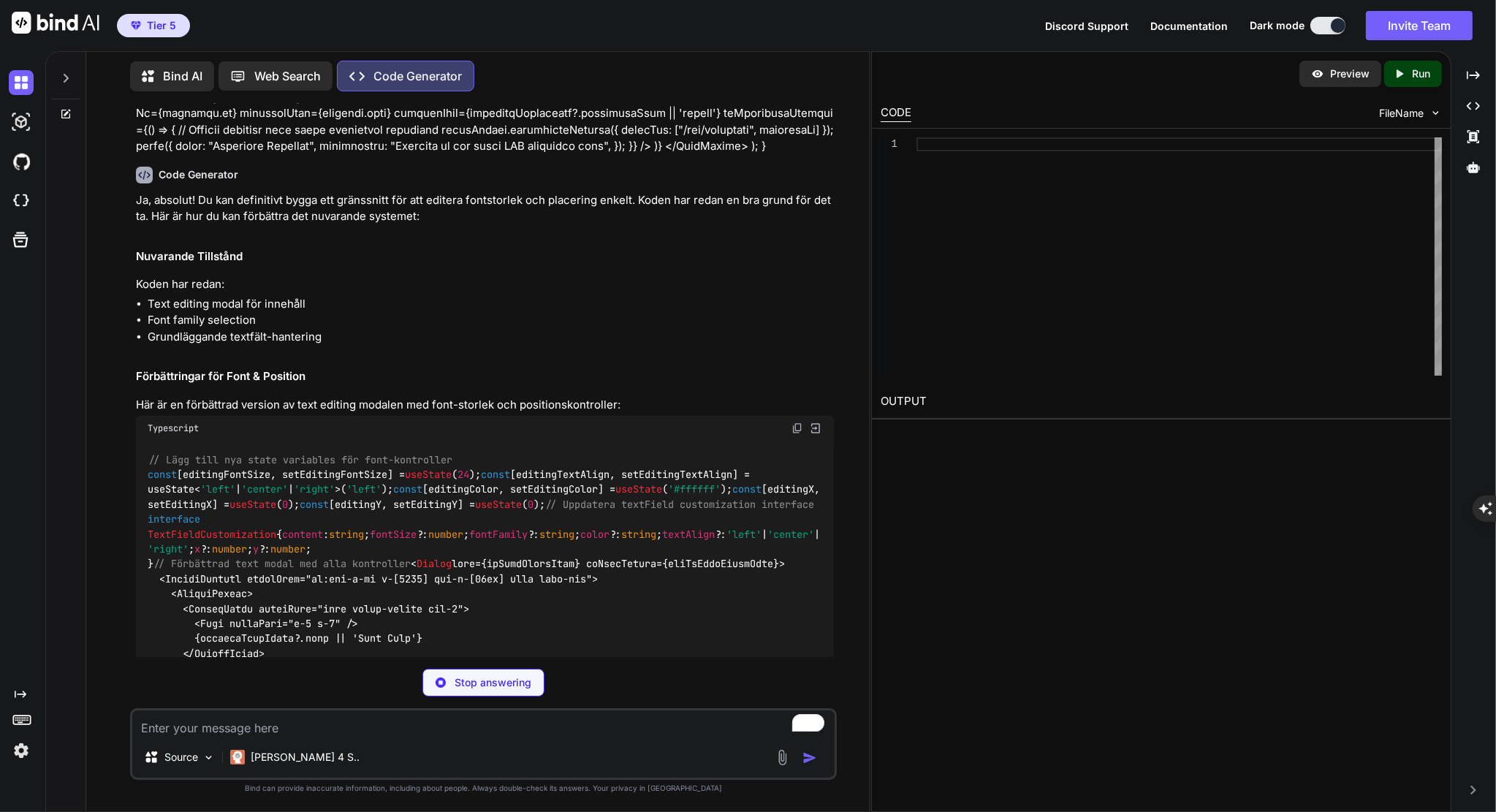
click at [520, 677] on p "Stop answering" at bounding box center [492, 682] width 76 height 15
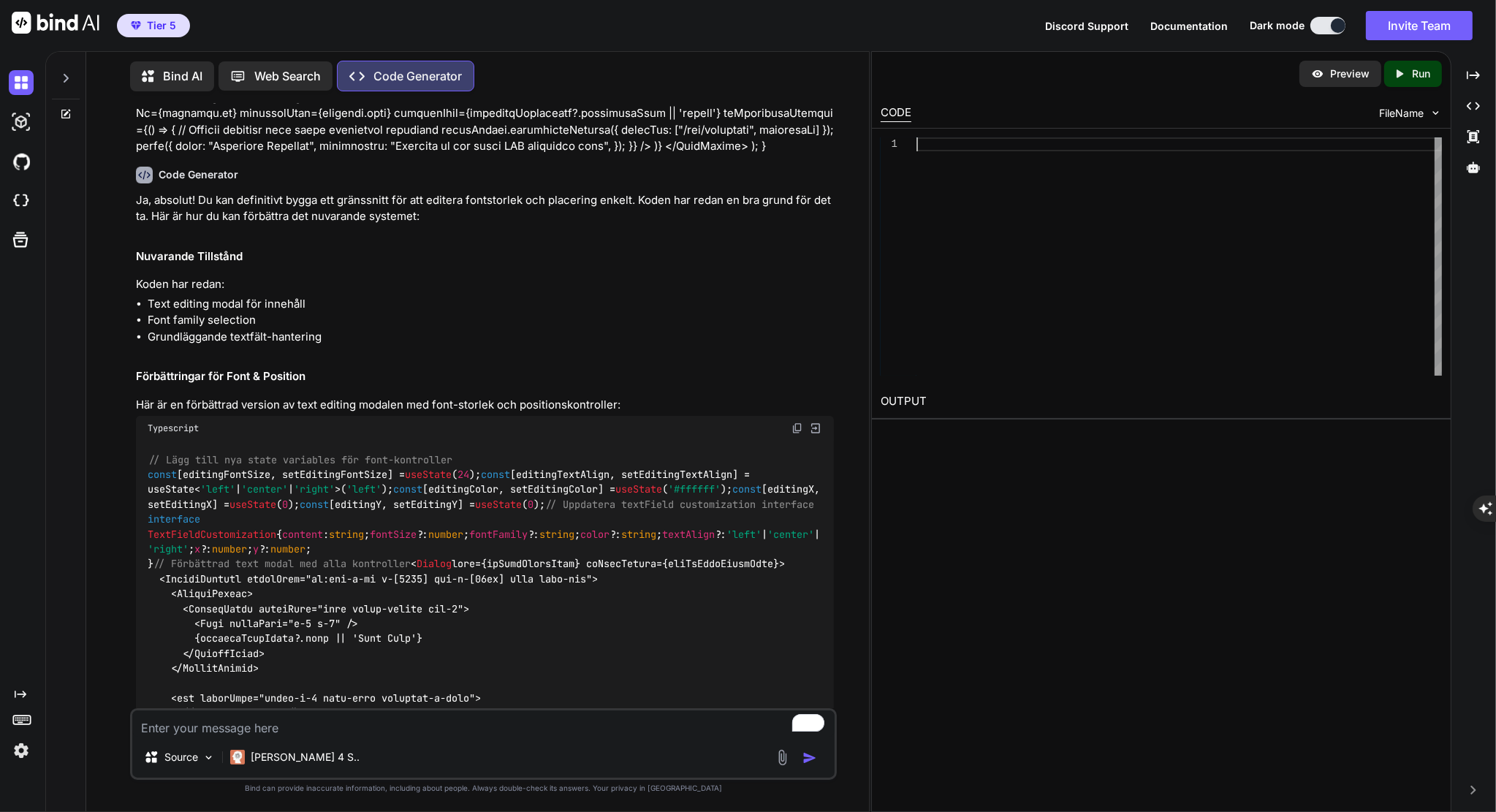
click at [959, 147] on div at bounding box center [1179, 256] width 526 height 239
click at [71, 115] on icon at bounding box center [66, 113] width 12 height 12
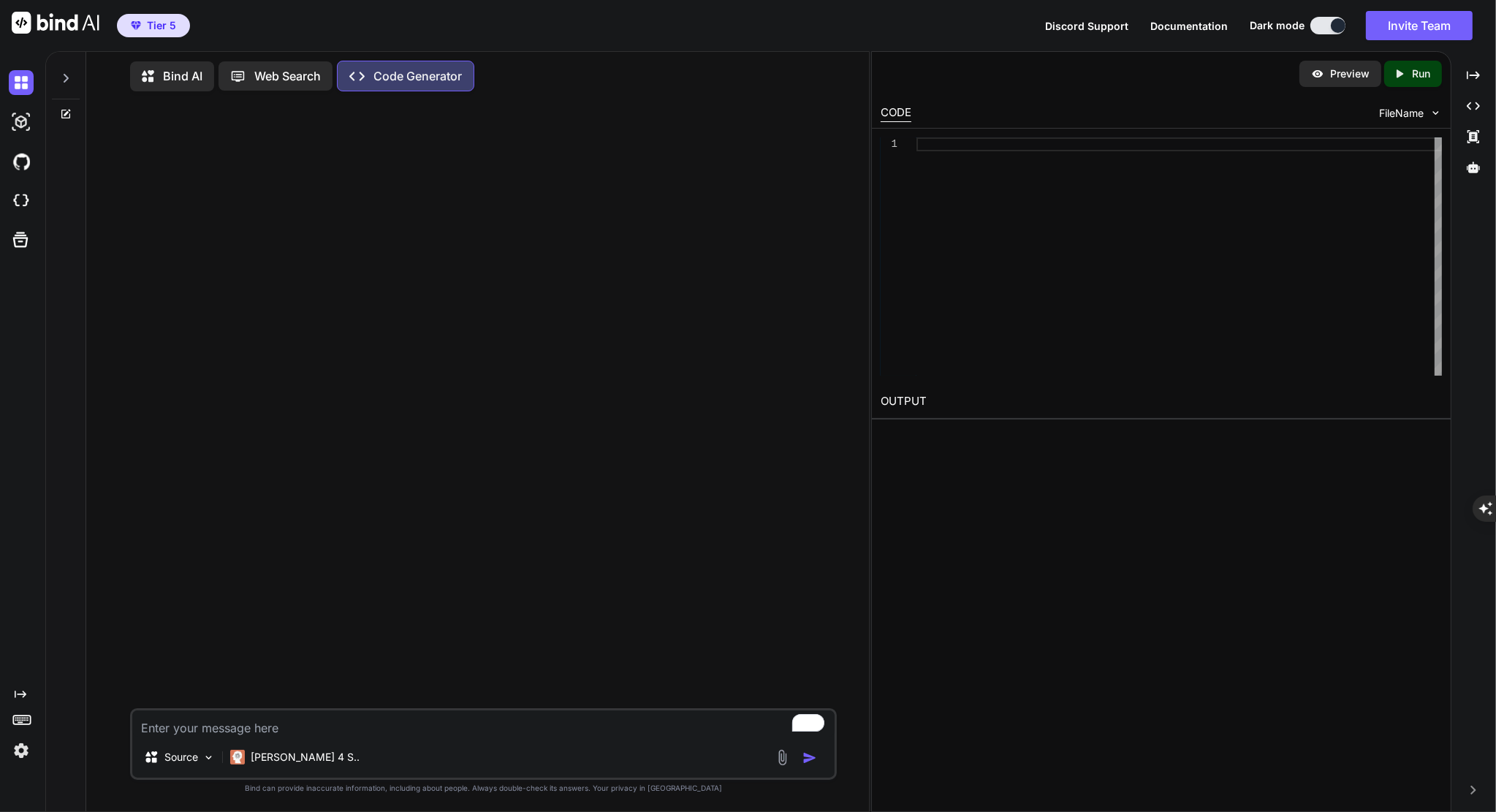
click at [973, 144] on div at bounding box center [1179, 256] width 526 height 239
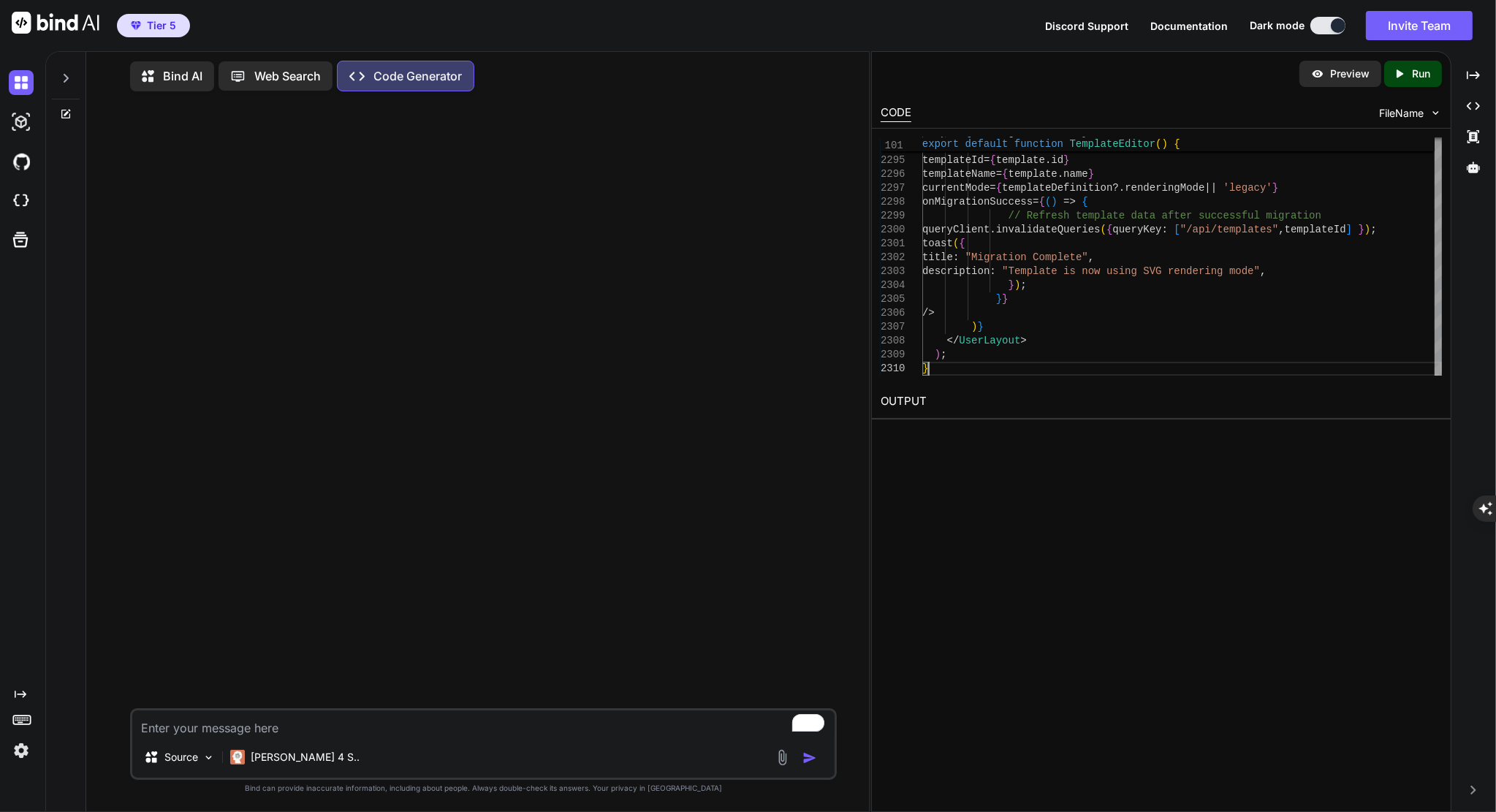
click at [406, 721] on textarea "To enrich screen reader interactions, please activate Accessibility in Grammarl…" at bounding box center [483, 723] width 702 height 26
click at [1349, 76] on p "Preview" at bounding box center [1349, 73] width 39 height 15
click at [1417, 73] on p "Run" at bounding box center [1421, 73] width 19 height 15
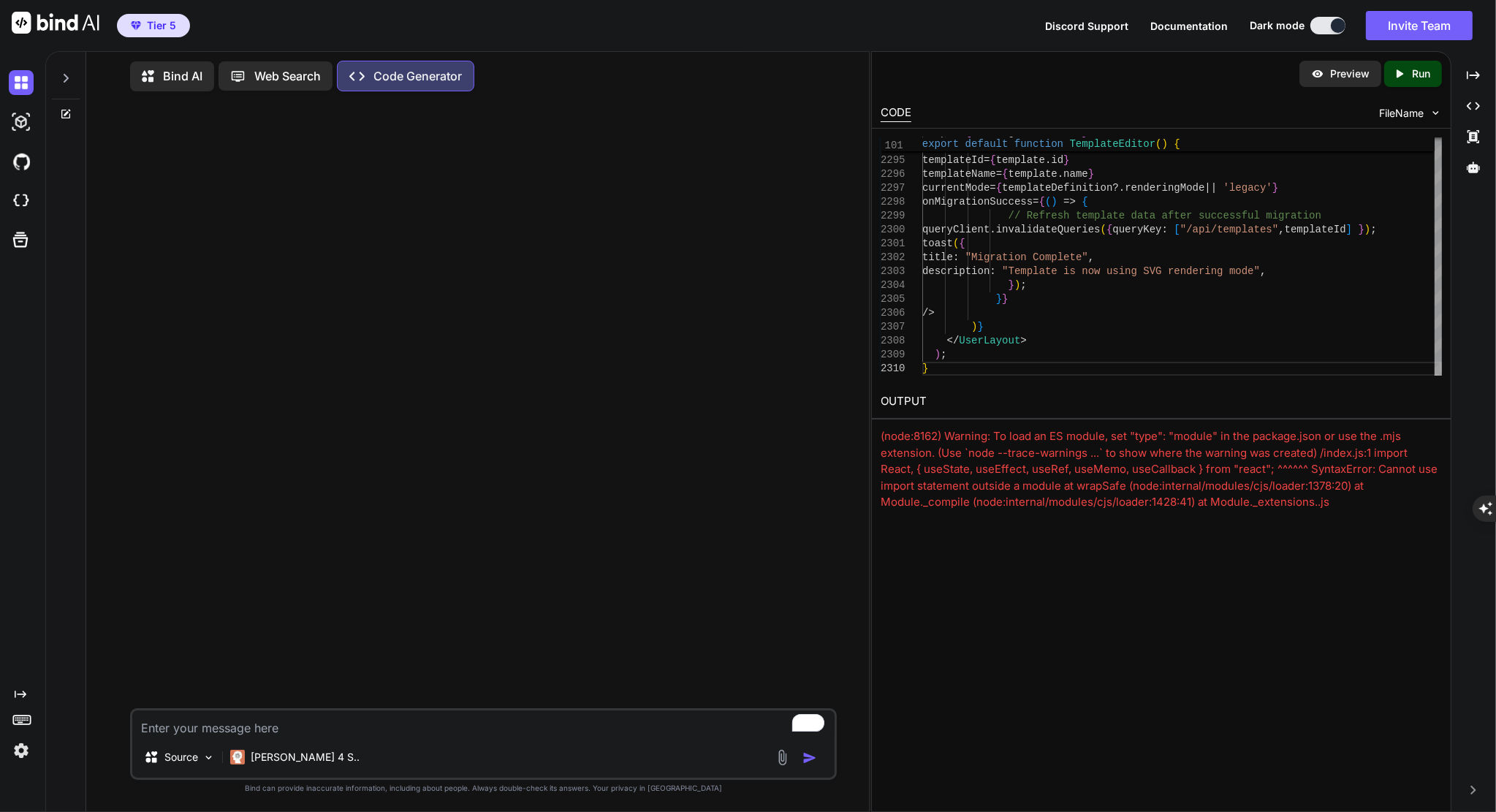
click at [980, 587] on div "Preview Created with Pixso. Run CODE FileName 2293 2294 2295 2296 2297 2298 229…" at bounding box center [1161, 431] width 580 height 760
